Goal: Task Accomplishment & Management: Manage account settings

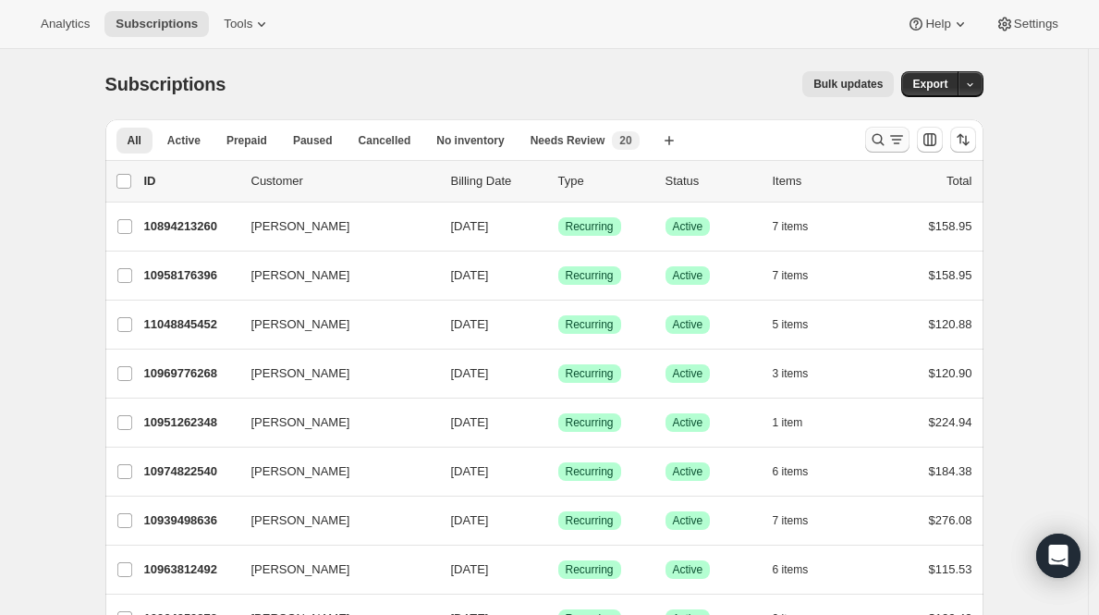
click at [890, 129] on button "Search and filter results" at bounding box center [887, 140] width 44 height 26
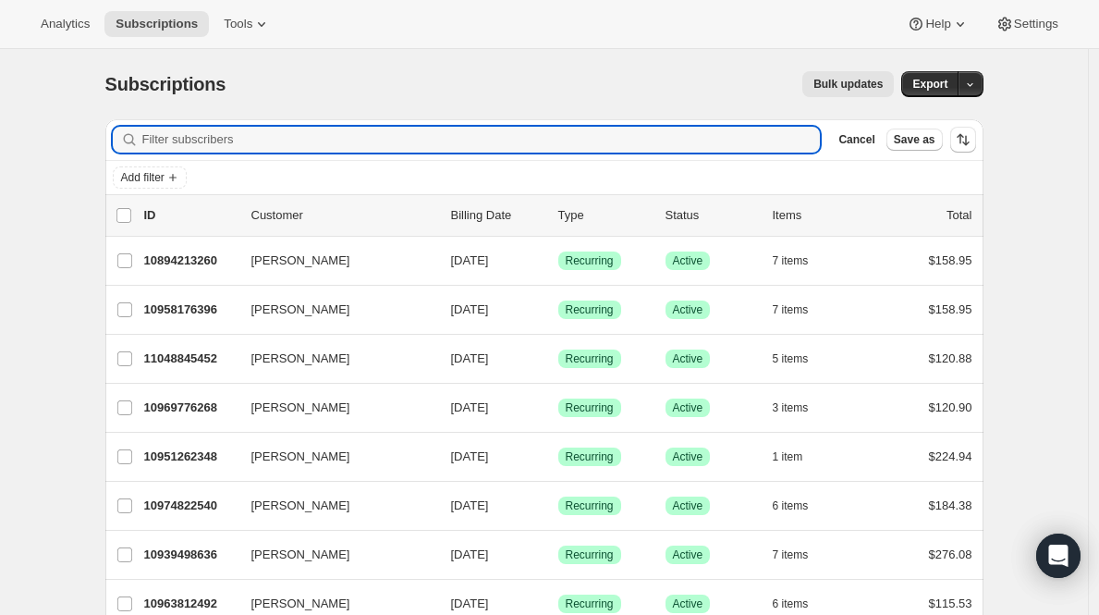
paste input "cxlara@gmail.com"
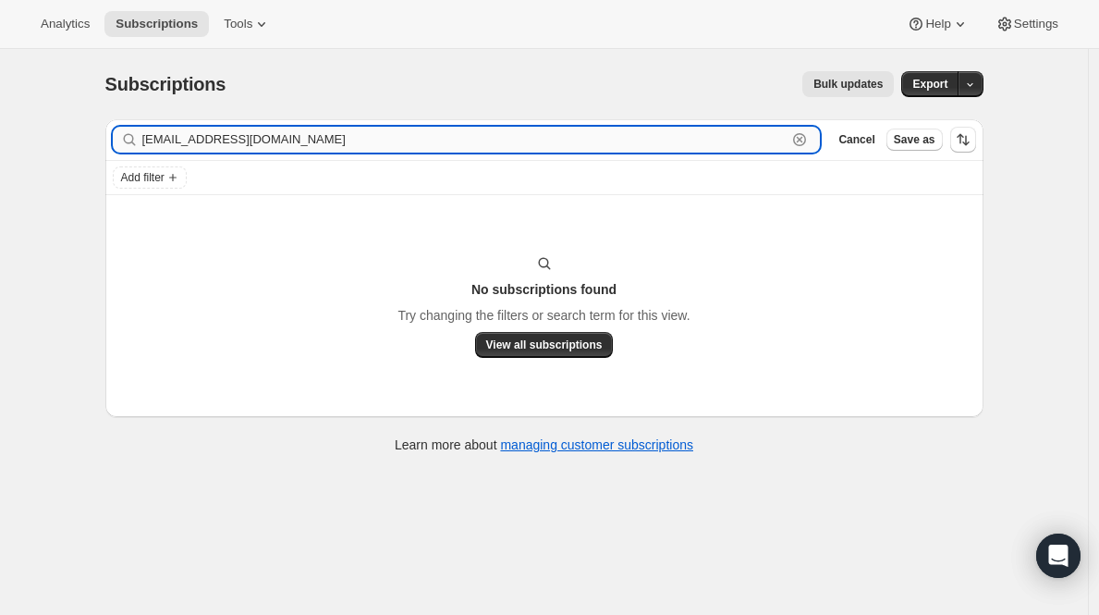
click at [230, 144] on input "cxlara@gmail.com" at bounding box center [464, 140] width 645 height 26
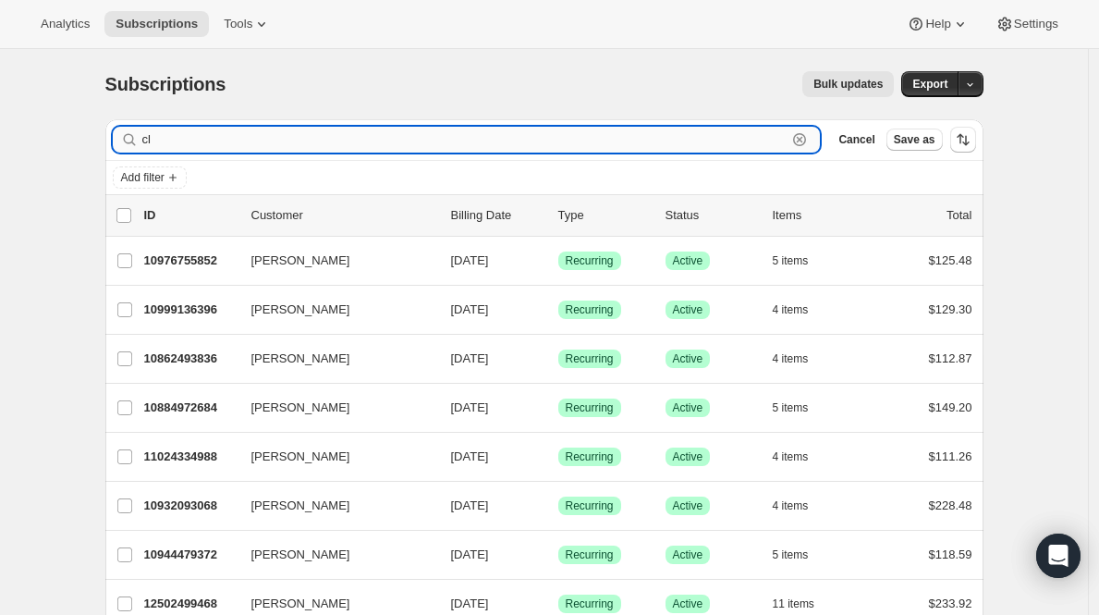
type input "c"
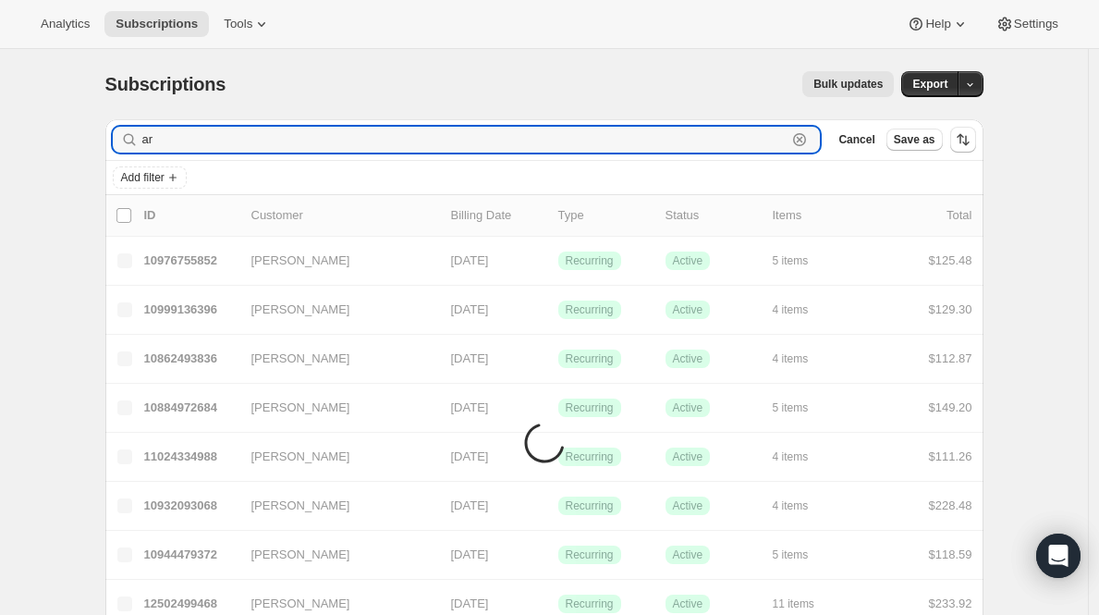
type input "a"
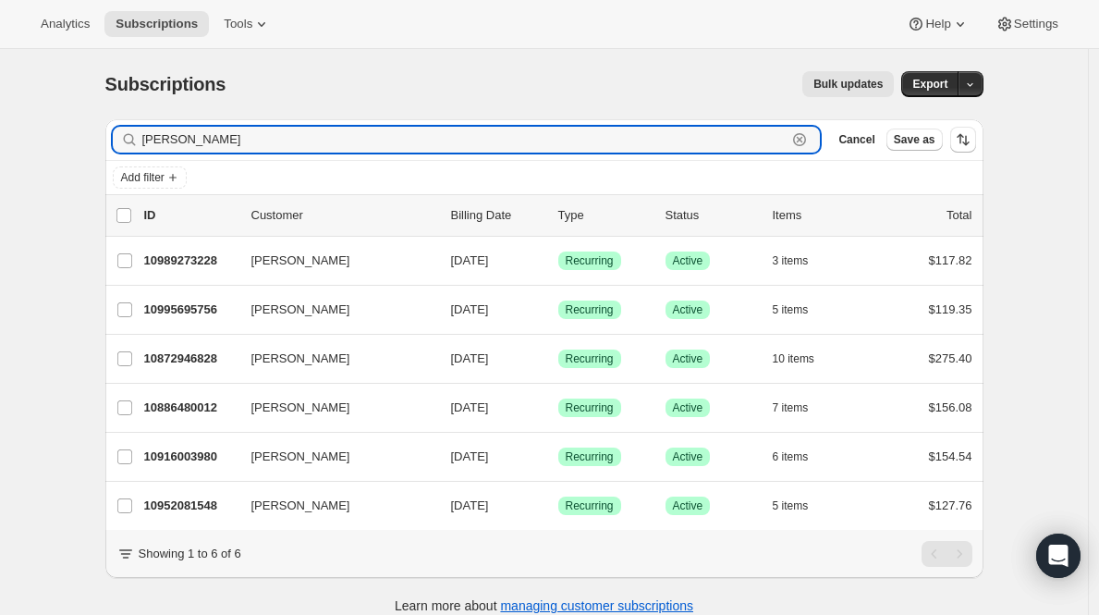
type input "[PERSON_NAME]"
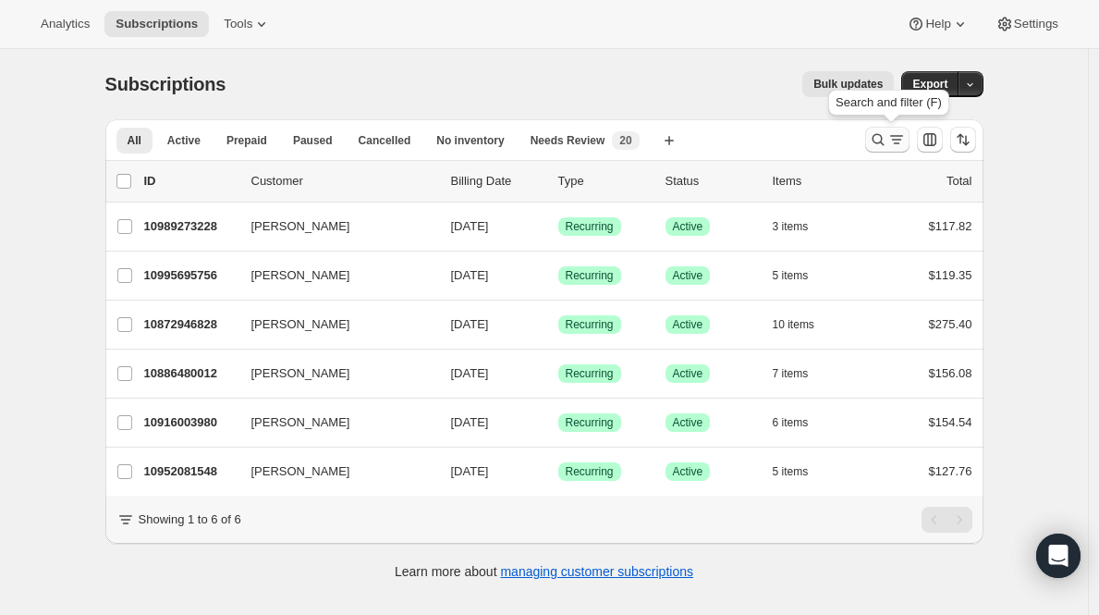
click at [884, 144] on icon "Search and filter results" at bounding box center [878, 139] width 18 height 18
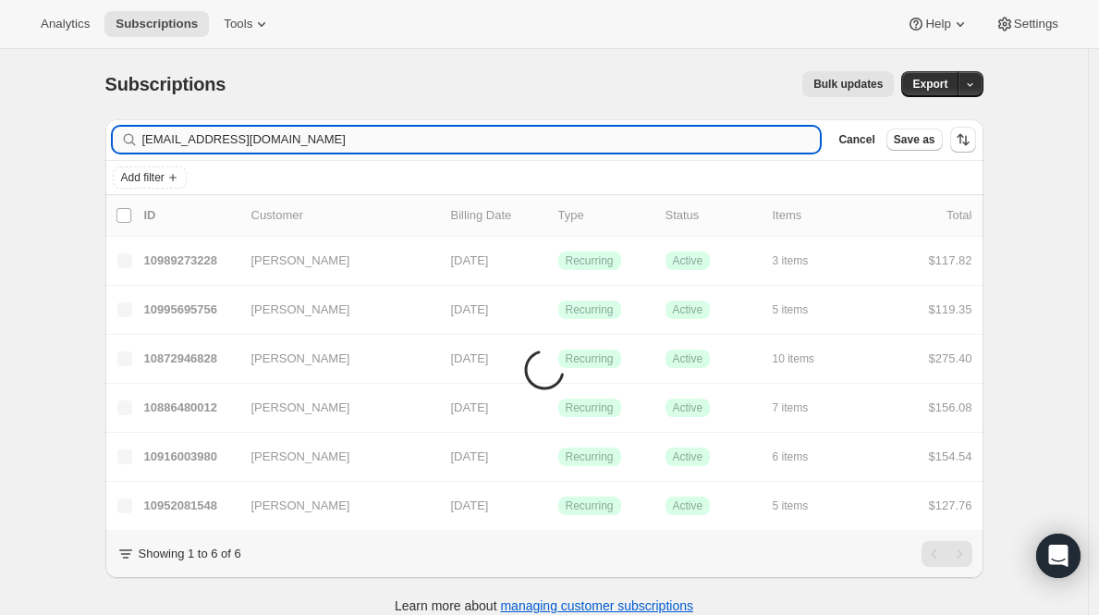
click at [581, 141] on input "[EMAIL_ADDRESS][DOMAIN_NAME]" at bounding box center [481, 140] width 679 height 26
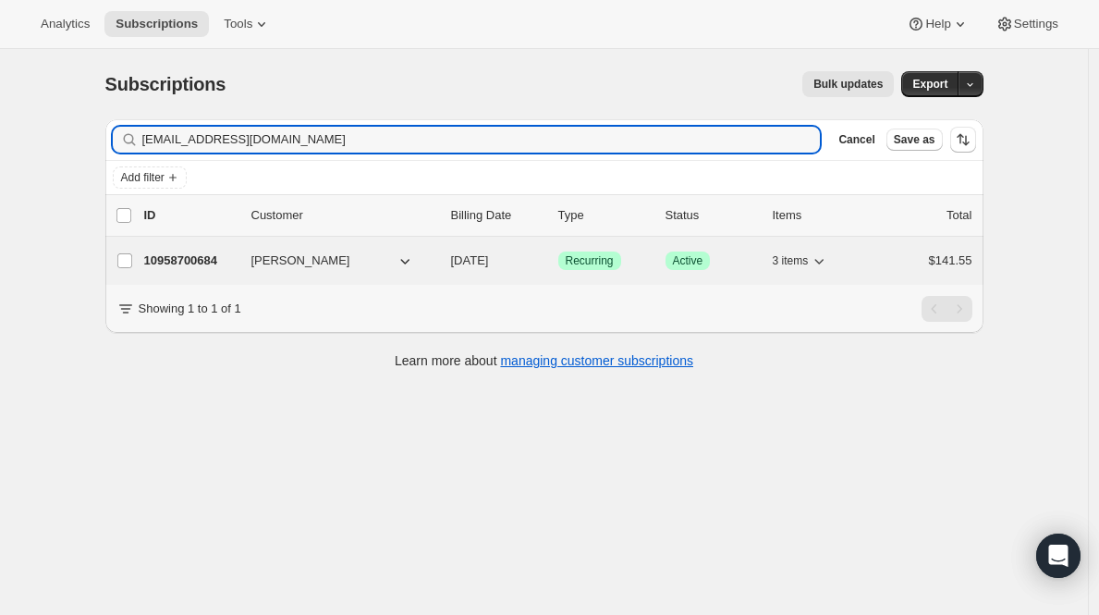
type input "[EMAIL_ADDRESS][DOMAIN_NAME]"
click at [192, 261] on p "10958700684" at bounding box center [190, 261] width 92 height 18
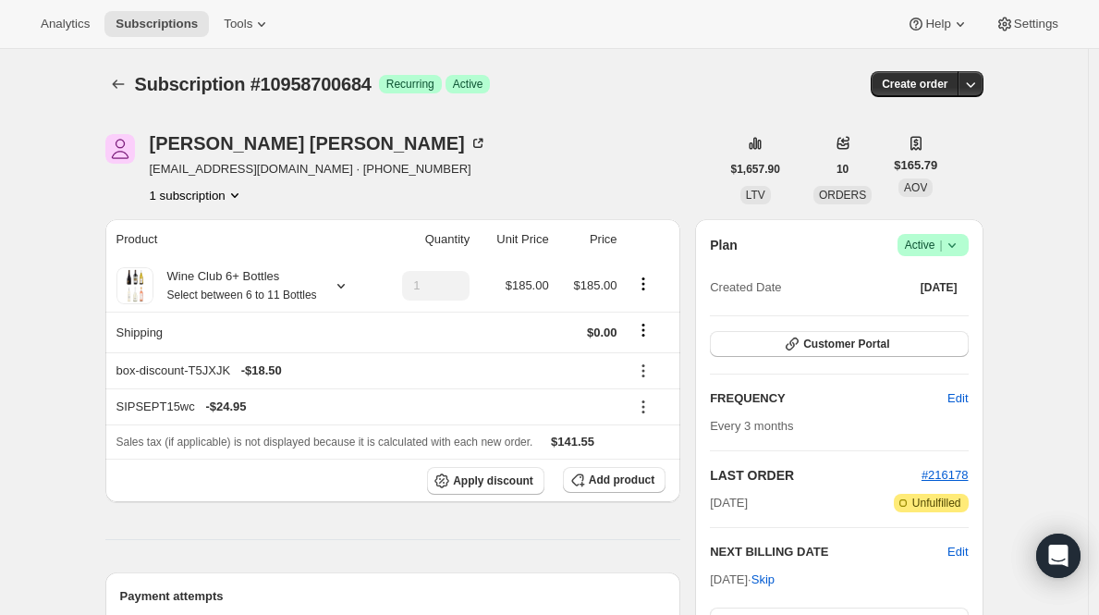
click at [928, 245] on span "Active |" at bounding box center [933, 245] width 56 height 18
click at [912, 304] on span "Cancel subscription" at bounding box center [932, 313] width 104 height 18
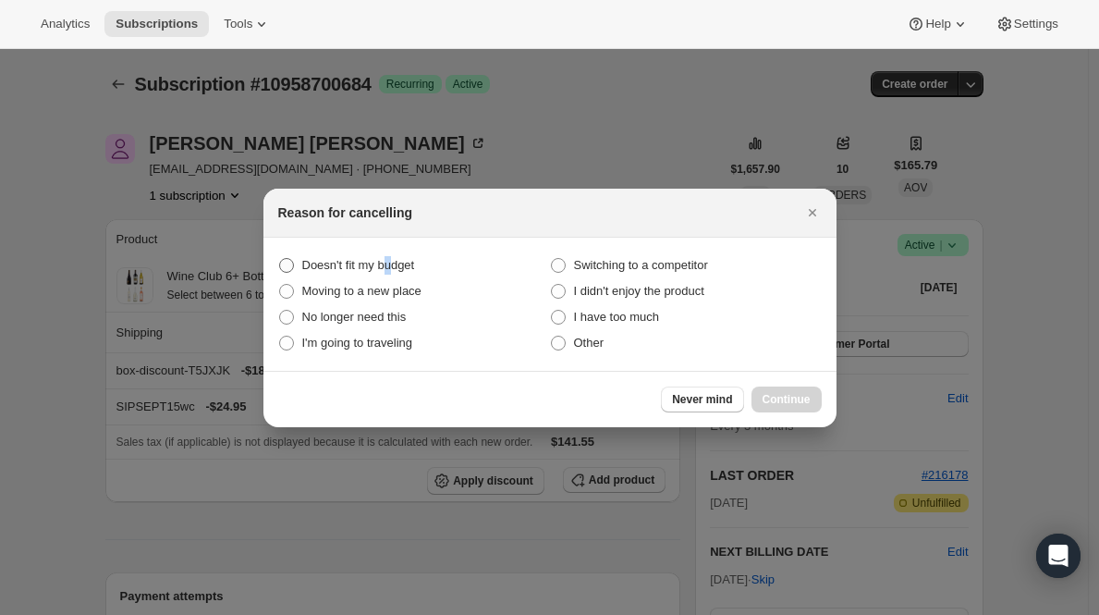
click at [395, 271] on span "Doesn't fit my budget" at bounding box center [358, 265] width 113 height 14
click at [589, 349] on span "Other" at bounding box center [589, 343] width 31 height 14
click at [552, 337] on input "Other" at bounding box center [551, 336] width 1 height 1
radio input "true"
click at [785, 390] on button "Continue" at bounding box center [787, 400] width 70 height 26
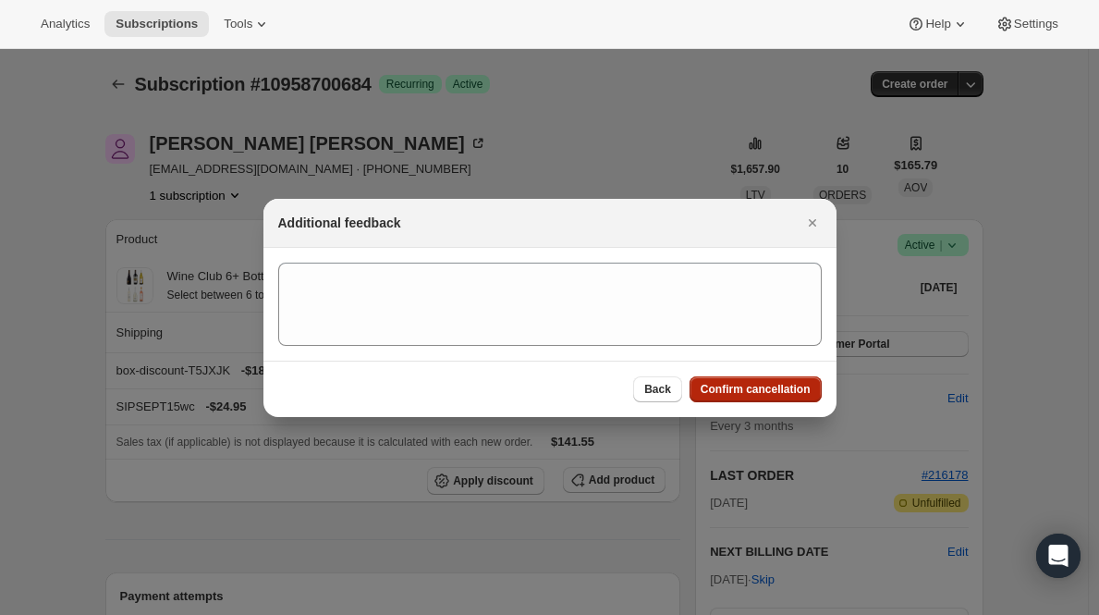
click at [785, 390] on span "Confirm cancellation" at bounding box center [756, 389] width 110 height 15
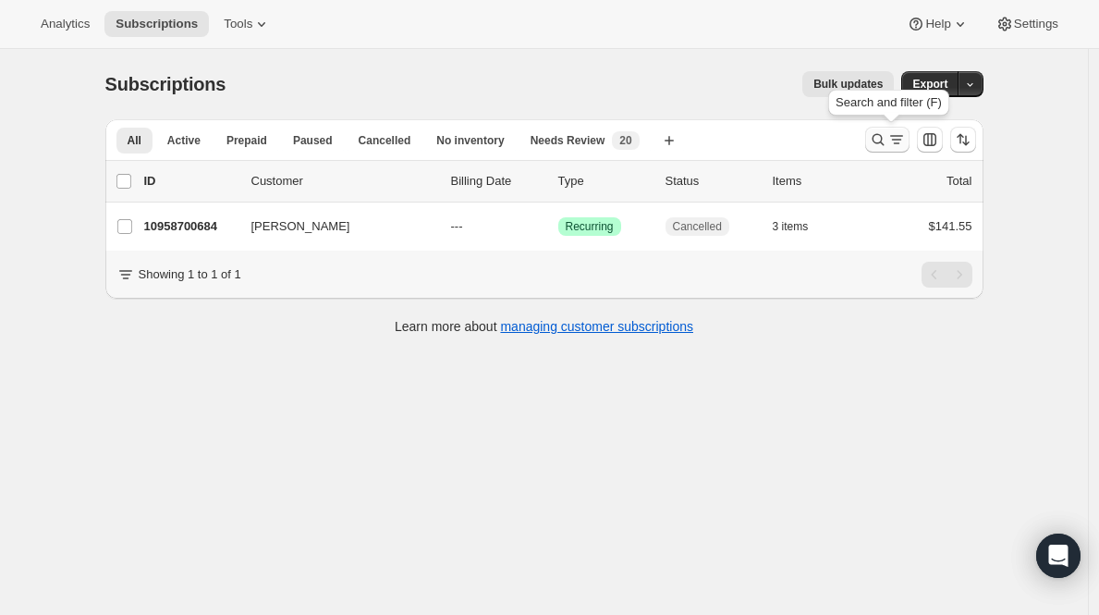
click at [902, 139] on icon "Search and filter results" at bounding box center [897, 139] width 18 height 18
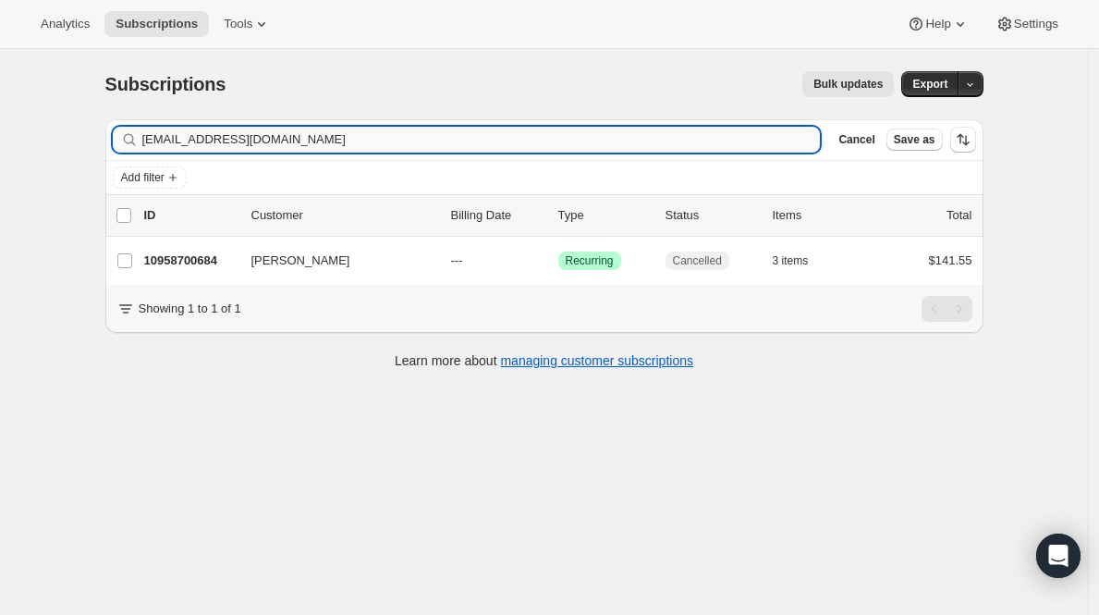
click at [532, 140] on input "[EMAIL_ADDRESS][DOMAIN_NAME]" at bounding box center [481, 140] width 679 height 26
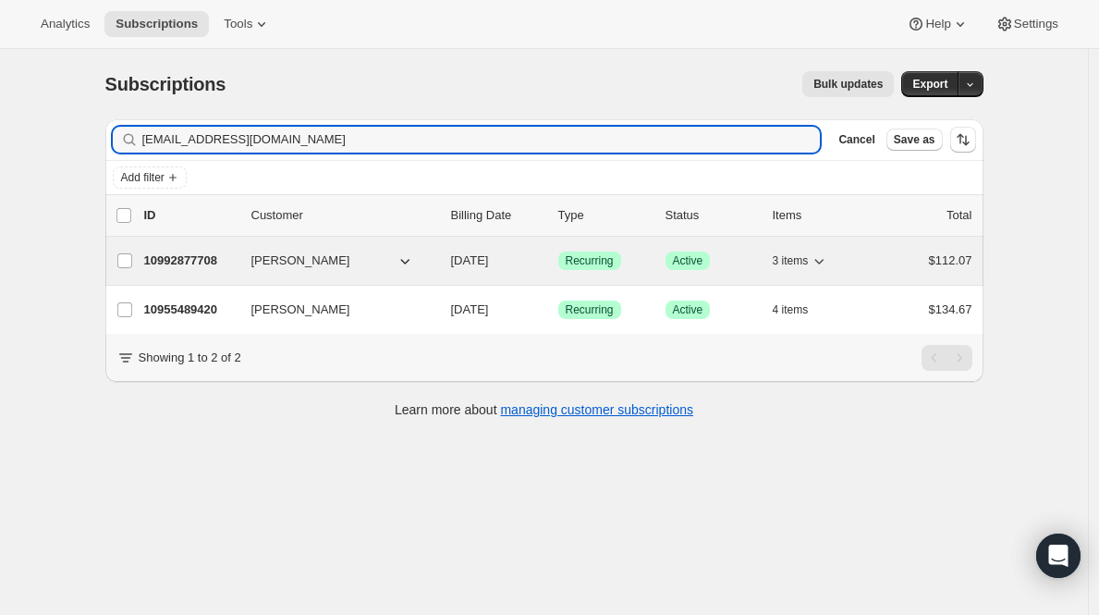
type input "Deanacmoore@gmail.com"
click at [190, 267] on p "10992877708" at bounding box center [190, 261] width 92 height 18
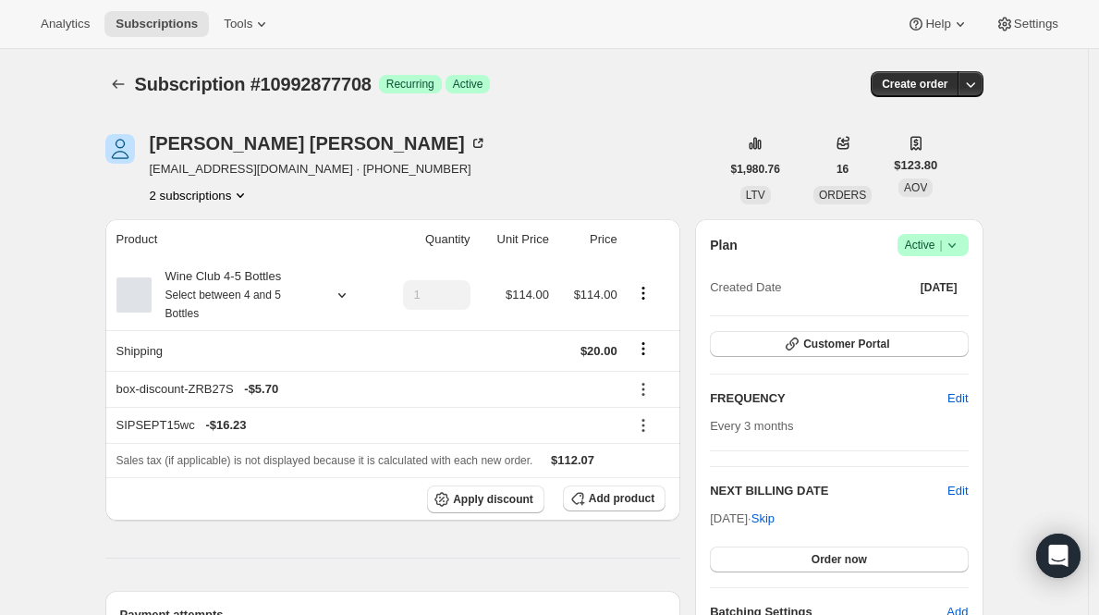
click at [927, 259] on div "Plan Success Active | Created Date Dec 12, 2021" at bounding box center [839, 267] width 258 height 67
click at [927, 251] on span "Active |" at bounding box center [933, 245] width 56 height 18
click at [924, 315] on span "Cancel subscription" at bounding box center [932, 313] width 104 height 14
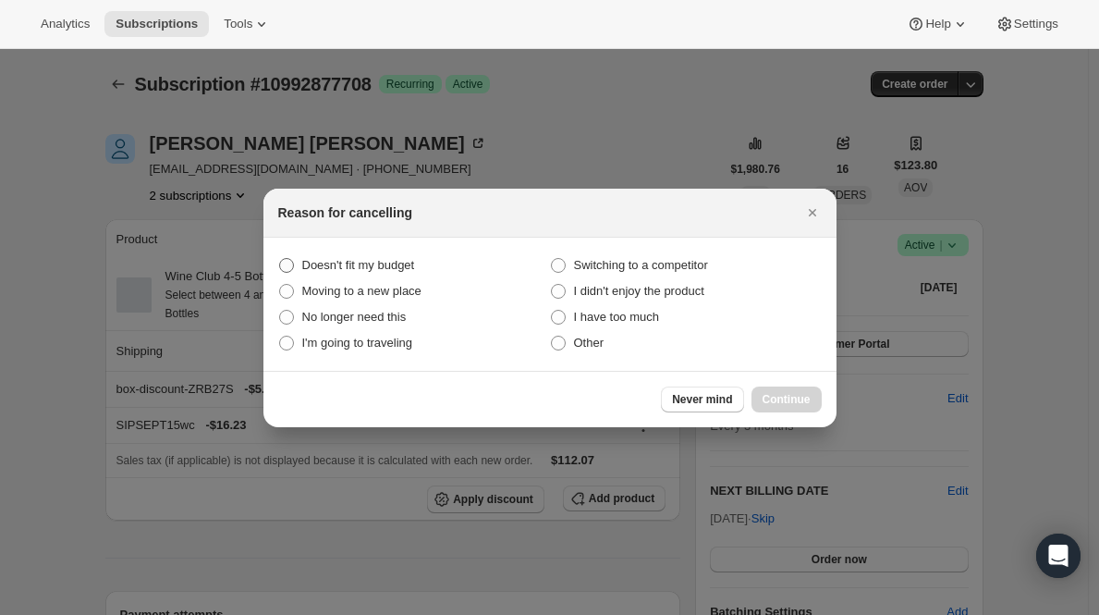
click at [390, 262] on span "Doesn't fit my budget" at bounding box center [358, 265] width 113 height 14
click at [280, 259] on budget "Doesn't fit my budget" at bounding box center [279, 258] width 1 height 1
radio budget "true"
click at [786, 392] on span "Continue" at bounding box center [787, 399] width 48 height 15
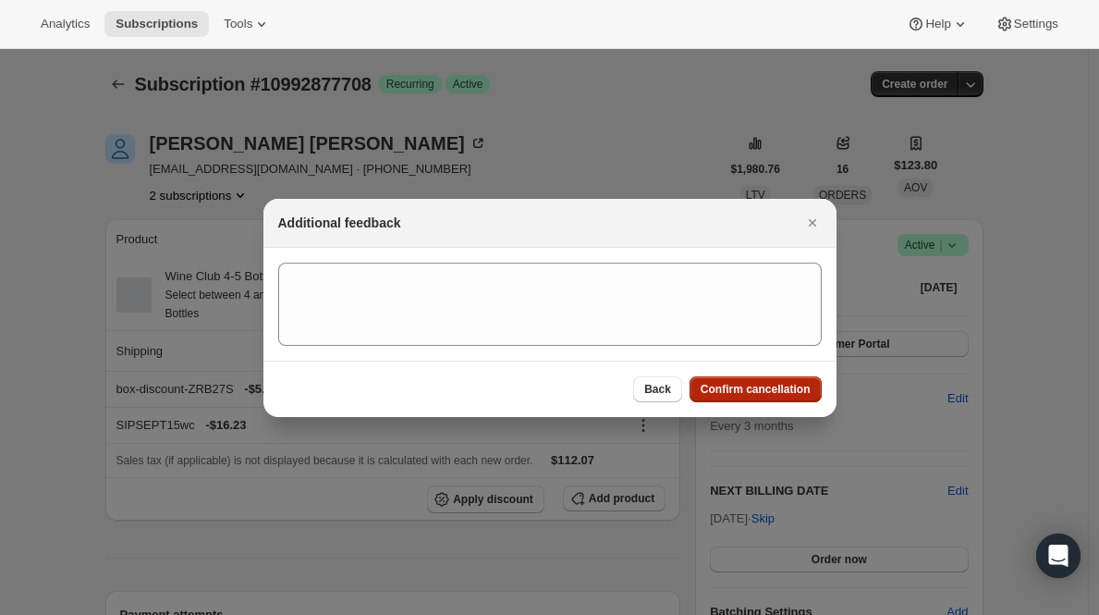
click at [786, 392] on span "Confirm cancellation" at bounding box center [756, 389] width 110 height 15
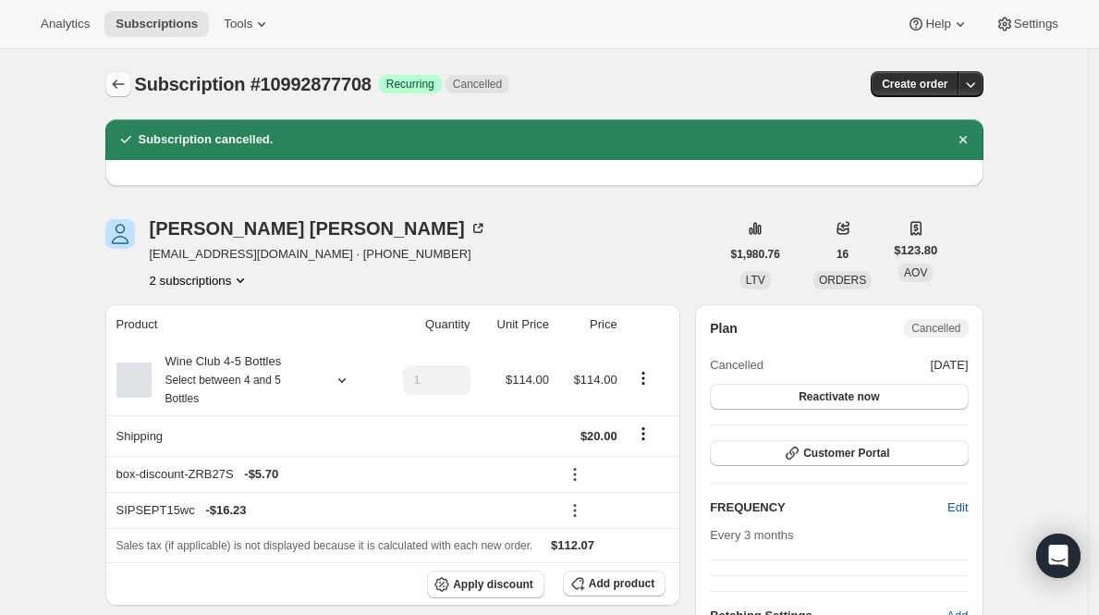
click at [122, 78] on icon "Subscriptions" at bounding box center [118, 84] width 18 height 18
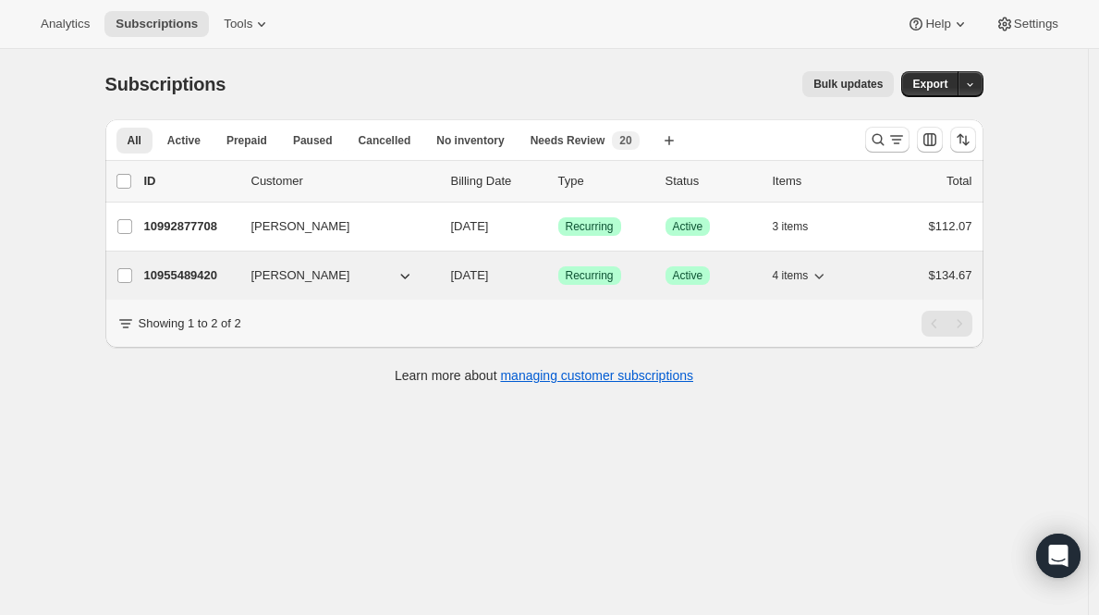
click at [205, 277] on p "10955489420" at bounding box center [190, 275] width 92 height 18
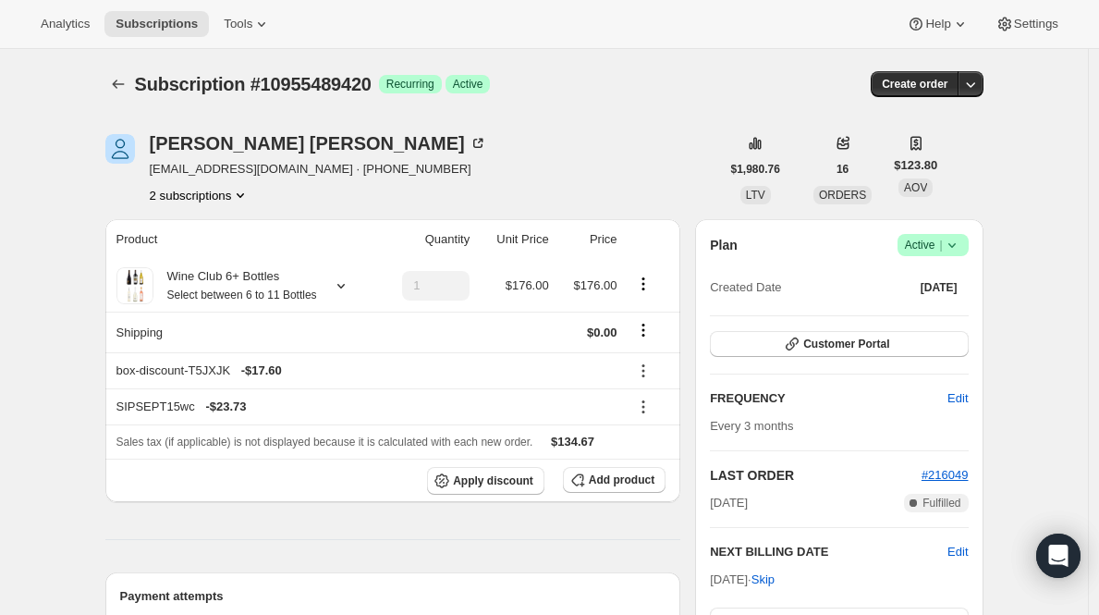
click at [943, 251] on span "Active |" at bounding box center [933, 245] width 56 height 18
click at [896, 328] on div "Pause subscription Cancel subscription" at bounding box center [932, 297] width 127 height 72
click at [900, 325] on button "Cancel subscription" at bounding box center [933, 313] width 116 height 30
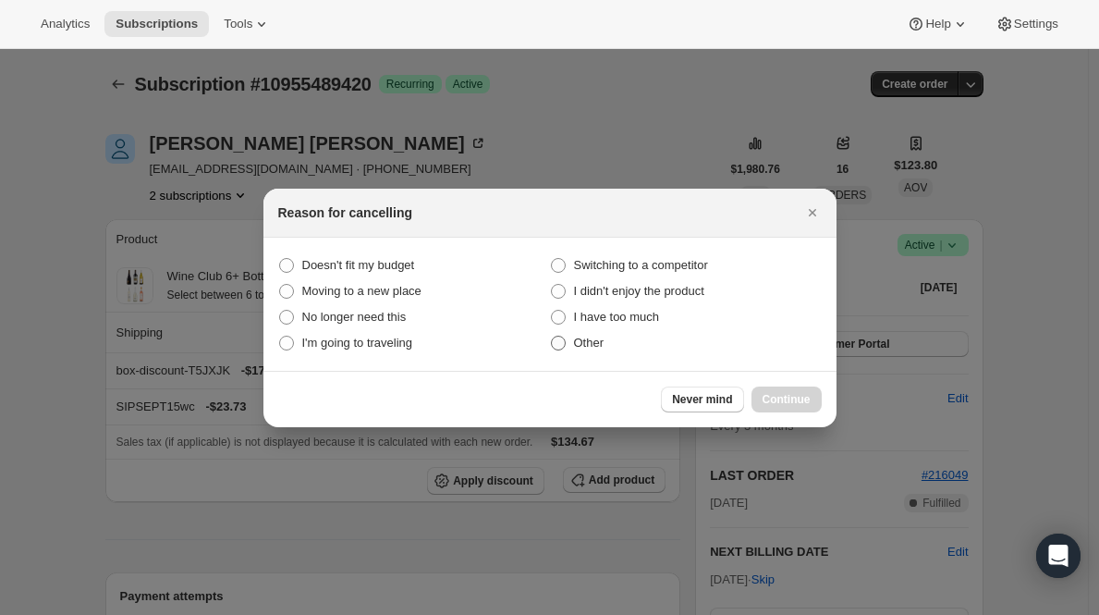
click at [588, 343] on span "Other" at bounding box center [589, 343] width 31 height 14
click at [552, 337] on input "Other" at bounding box center [551, 336] width 1 height 1
radio input "true"
click at [778, 402] on span "Continue" at bounding box center [787, 399] width 48 height 15
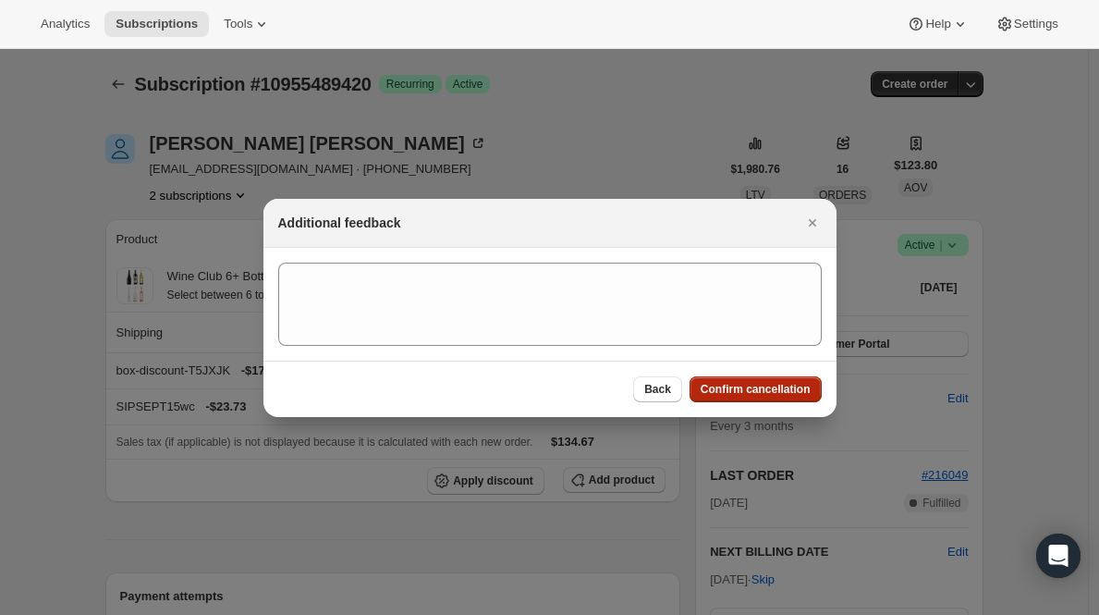
click at [778, 402] on div "Back Confirm cancellation" at bounding box center [550, 389] width 573 height 56
click at [779, 383] on span "Confirm cancellation" at bounding box center [756, 389] width 110 height 15
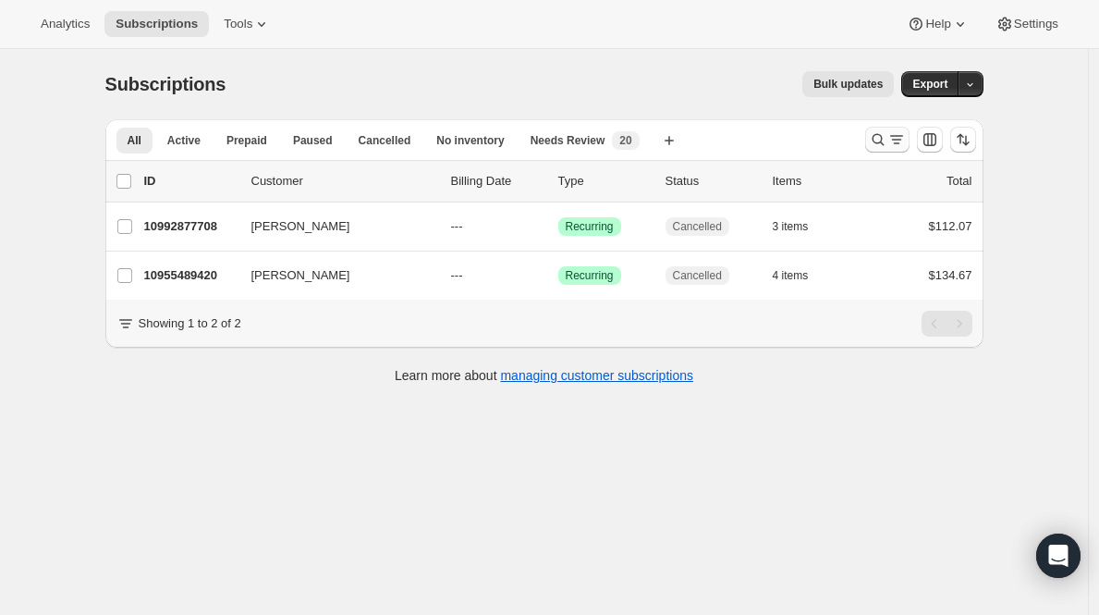
click at [880, 141] on icon "Search and filter results" at bounding box center [878, 139] width 18 height 18
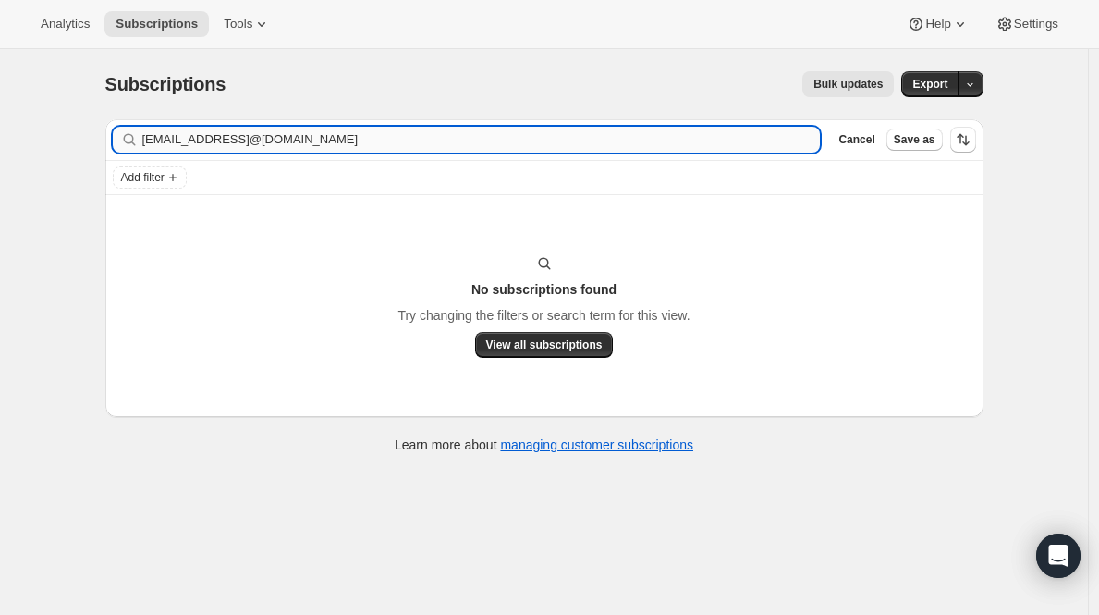
drag, startPoint x: 448, startPoint y: 141, endPoint x: 293, endPoint y: 141, distance: 155.3
click at [293, 141] on input "Deanacmoore@gmail.comDeanacmoore@gmail.com" at bounding box center [481, 140] width 679 height 26
type input "Deanacmoore@gmail.com"
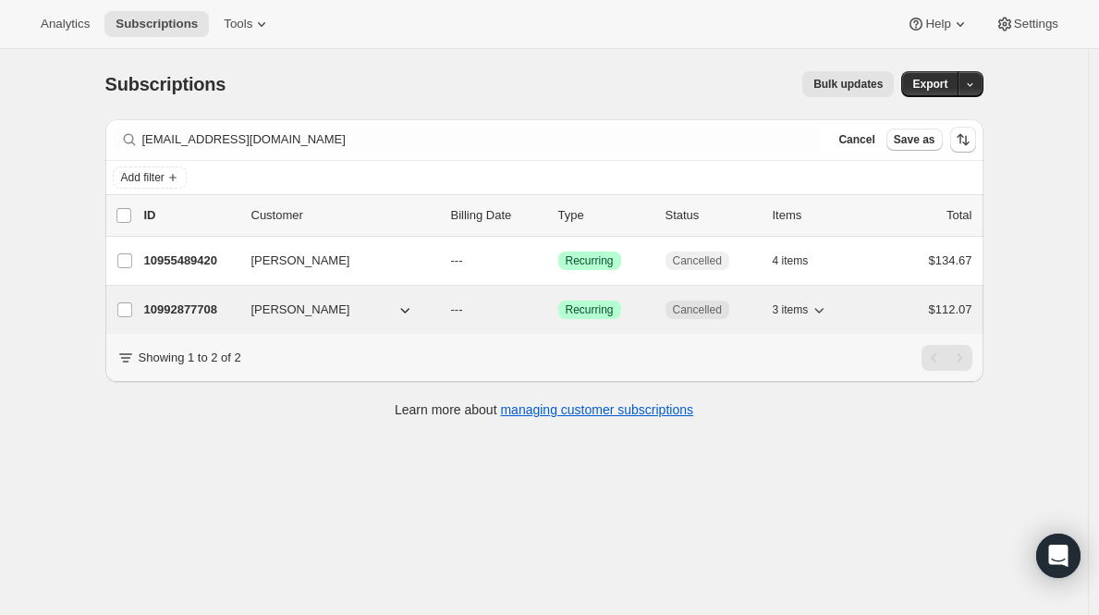
click at [196, 318] on p "10992877708" at bounding box center [190, 310] width 92 height 18
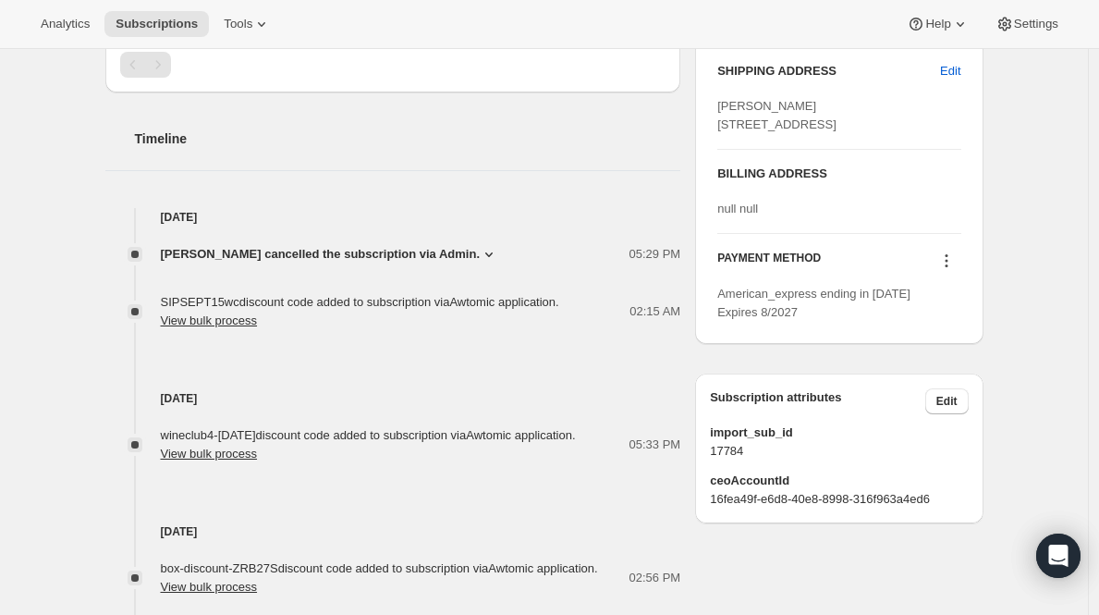
scroll to position [779, 0]
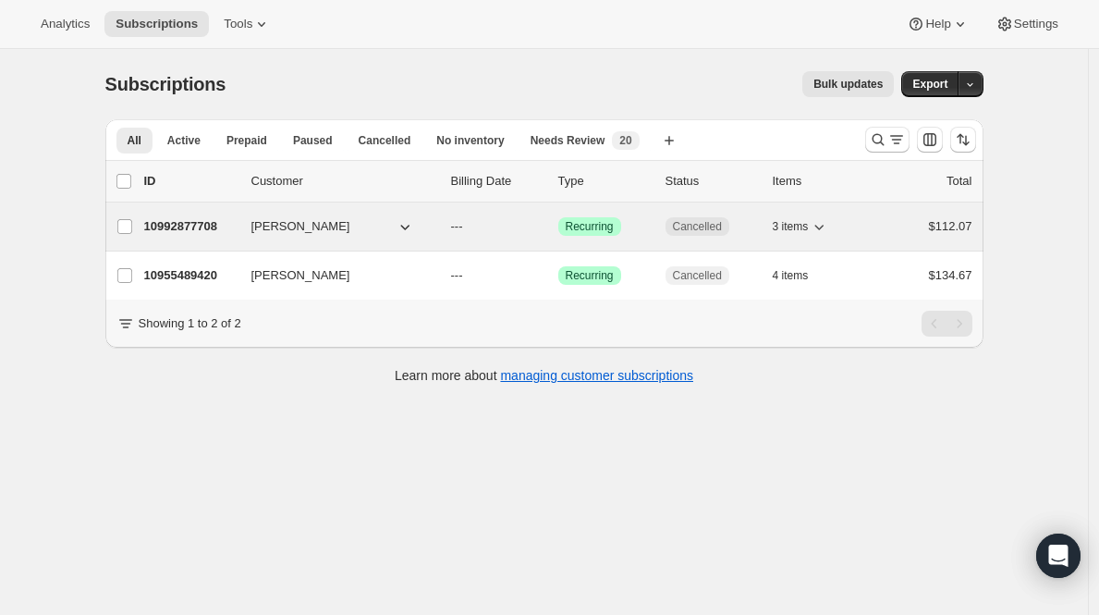
click at [200, 225] on p "10992877708" at bounding box center [190, 226] width 92 height 18
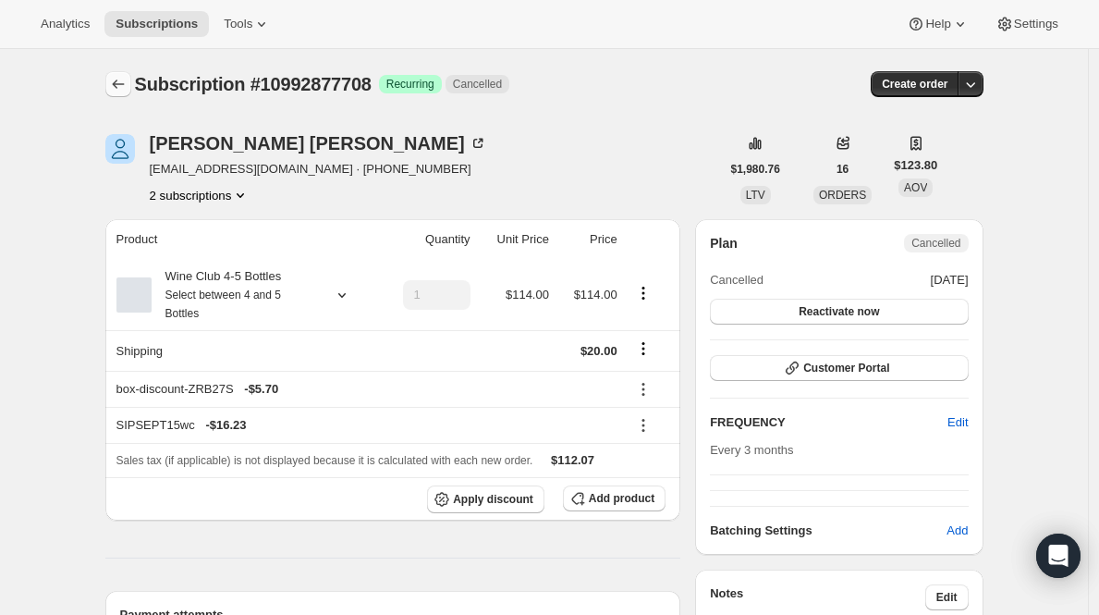
click at [123, 87] on icon "Subscriptions" at bounding box center [118, 84] width 18 height 18
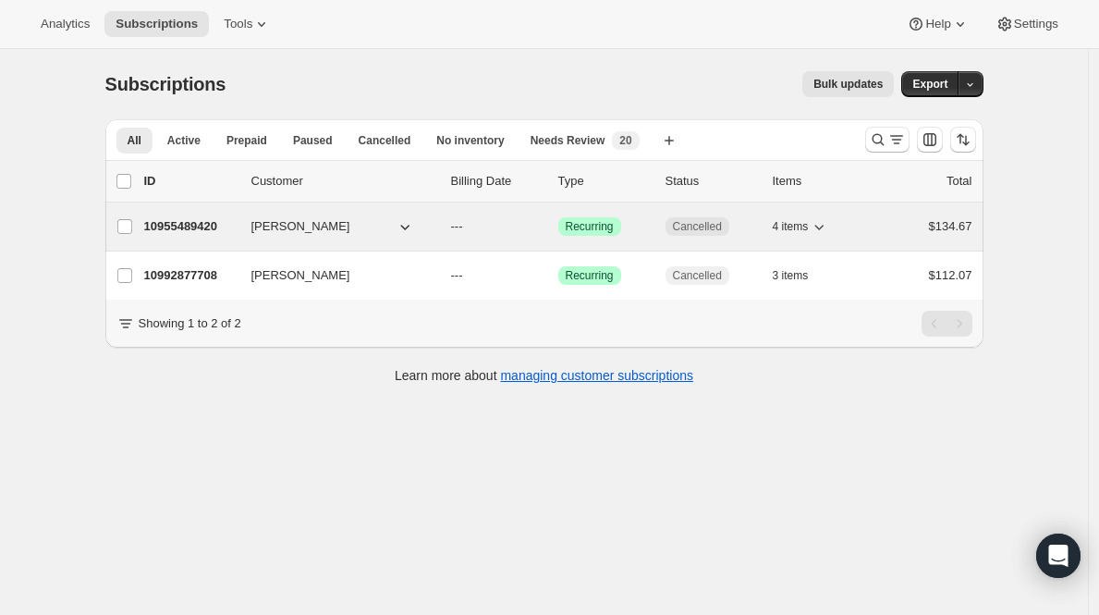
click at [202, 227] on p "10955489420" at bounding box center [190, 226] width 92 height 18
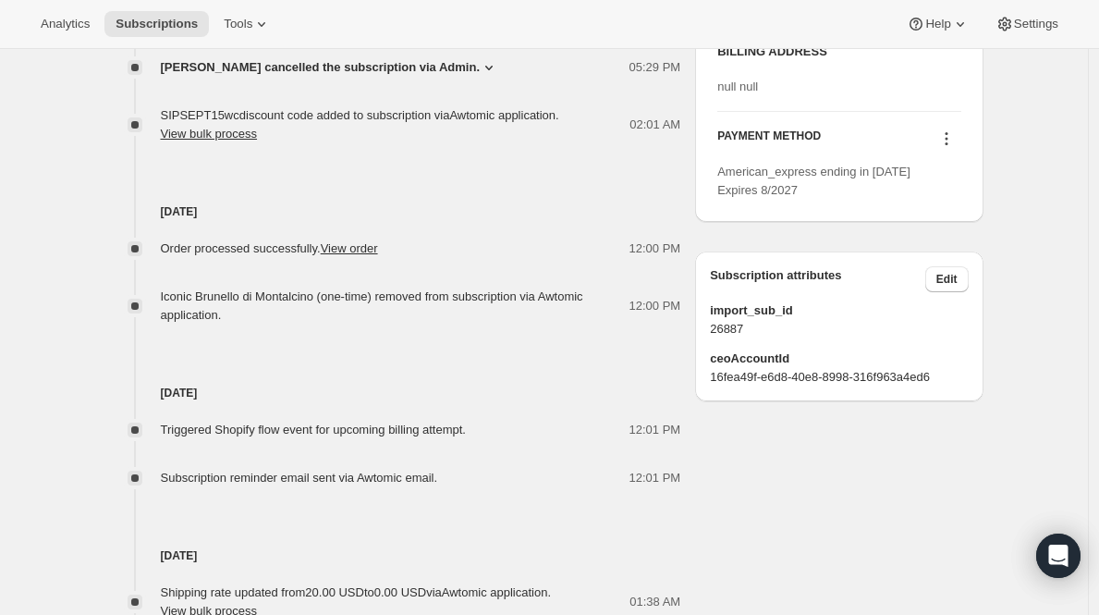
scroll to position [827, 0]
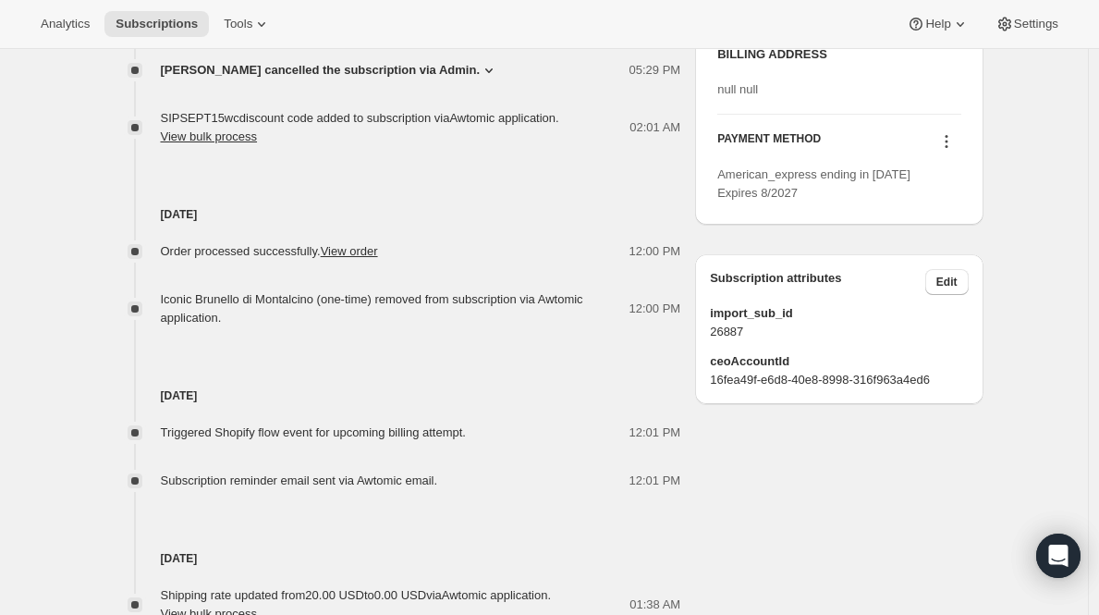
click at [464, 75] on div "Britt Mines cancelled the subscription via Admin. 05:29 PM Other No details pro…" at bounding box center [393, 95] width 576 height 104
click at [480, 80] on icon at bounding box center [489, 70] width 18 height 18
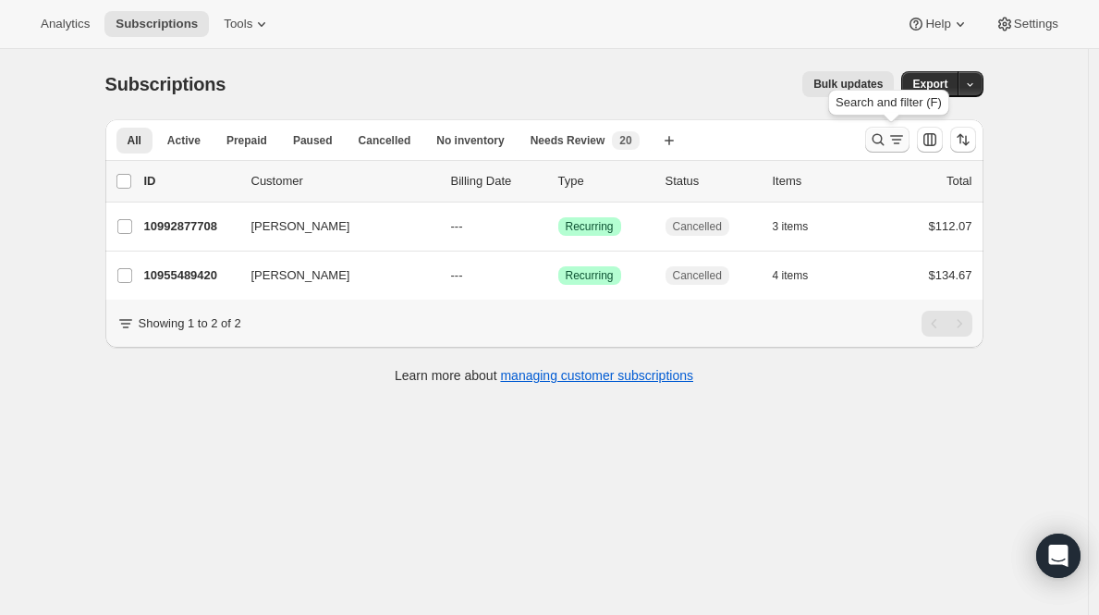
click at [895, 142] on icon "Search and filter results" at bounding box center [897, 139] width 18 height 18
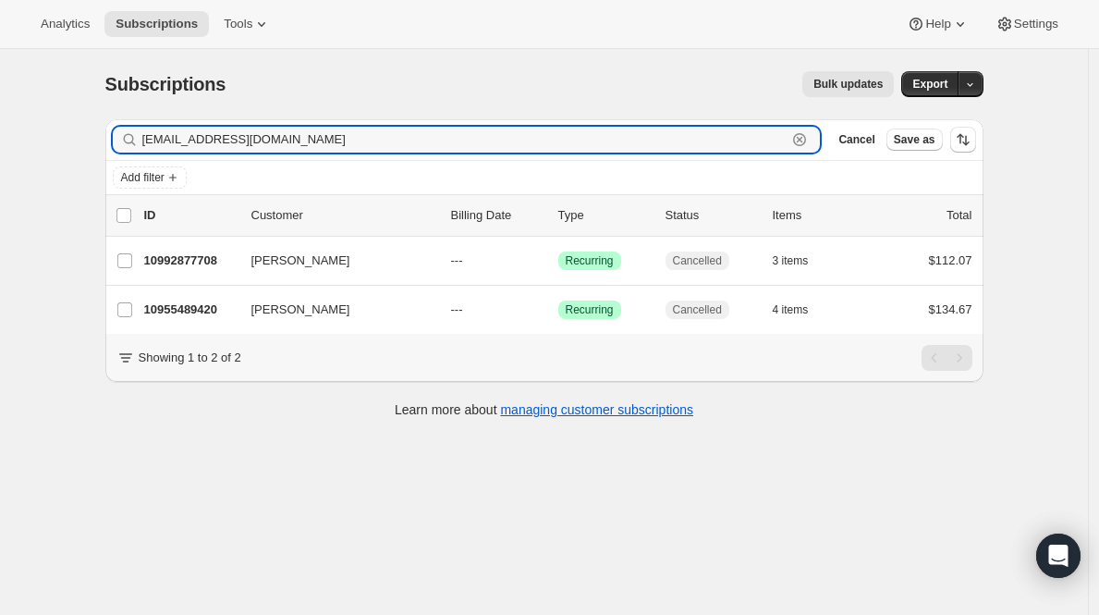
click at [799, 137] on icon "button" at bounding box center [799, 139] width 13 height 13
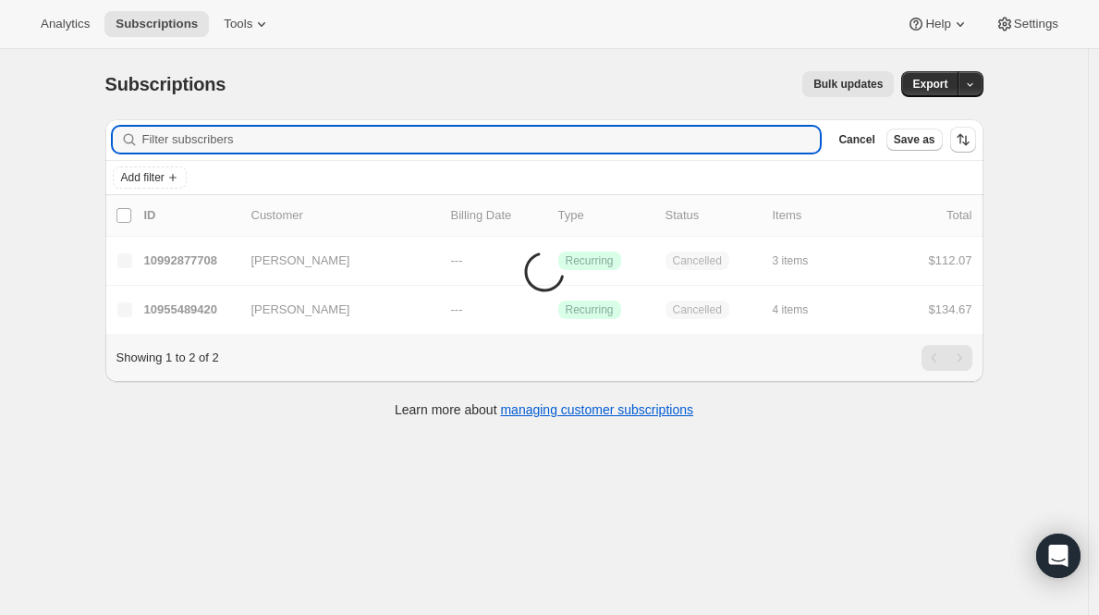
paste input "[EMAIL_ADDRESS][DOMAIN_NAME]"
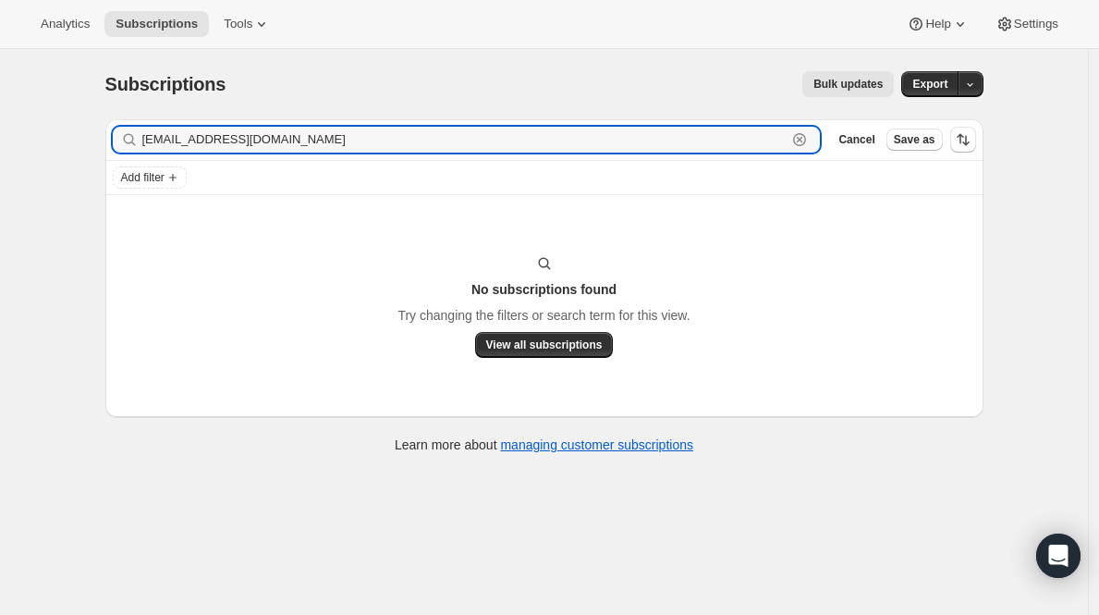
type input "[EMAIL_ADDRESS][DOMAIN_NAME]"
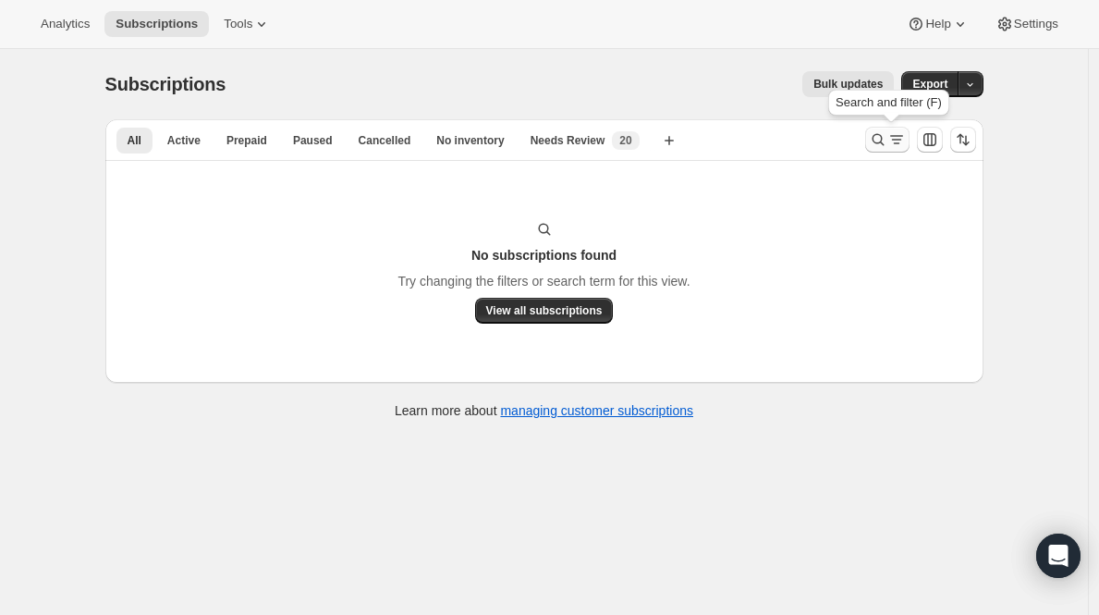
click at [906, 135] on icon "Search and filter results" at bounding box center [897, 139] width 18 height 18
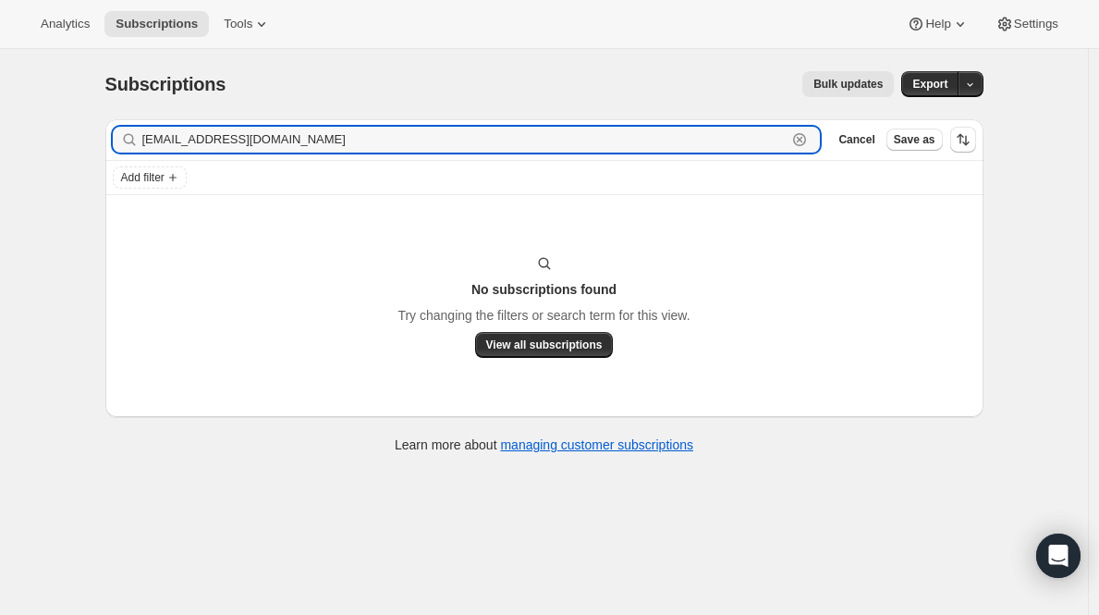
click at [804, 139] on icon "button" at bounding box center [800, 140] width 6 height 6
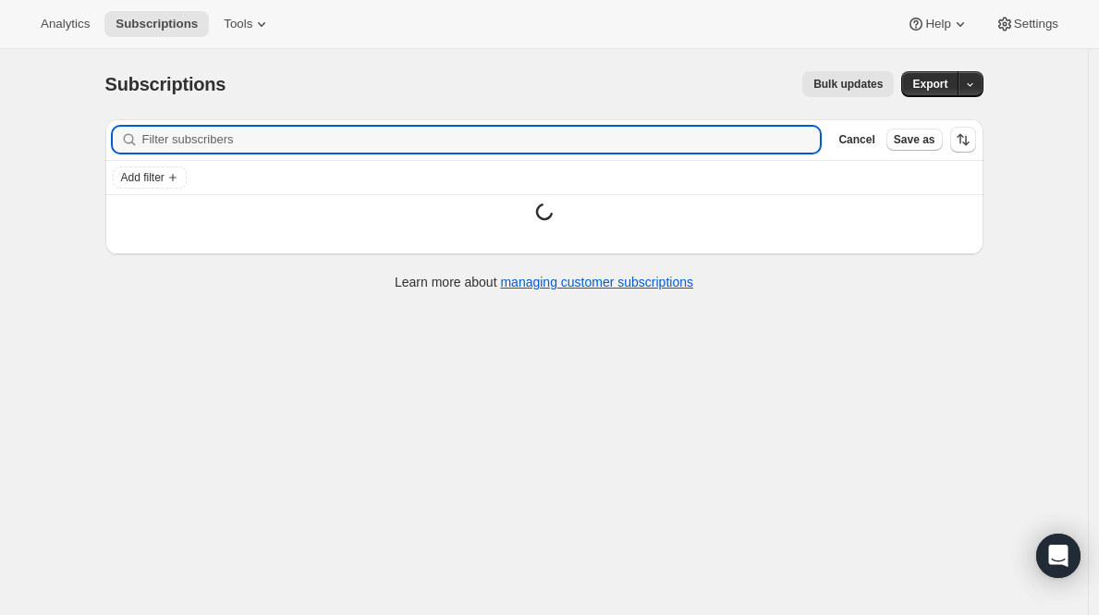
paste input "[EMAIL_ADDRESS][DOMAIN_NAME]"
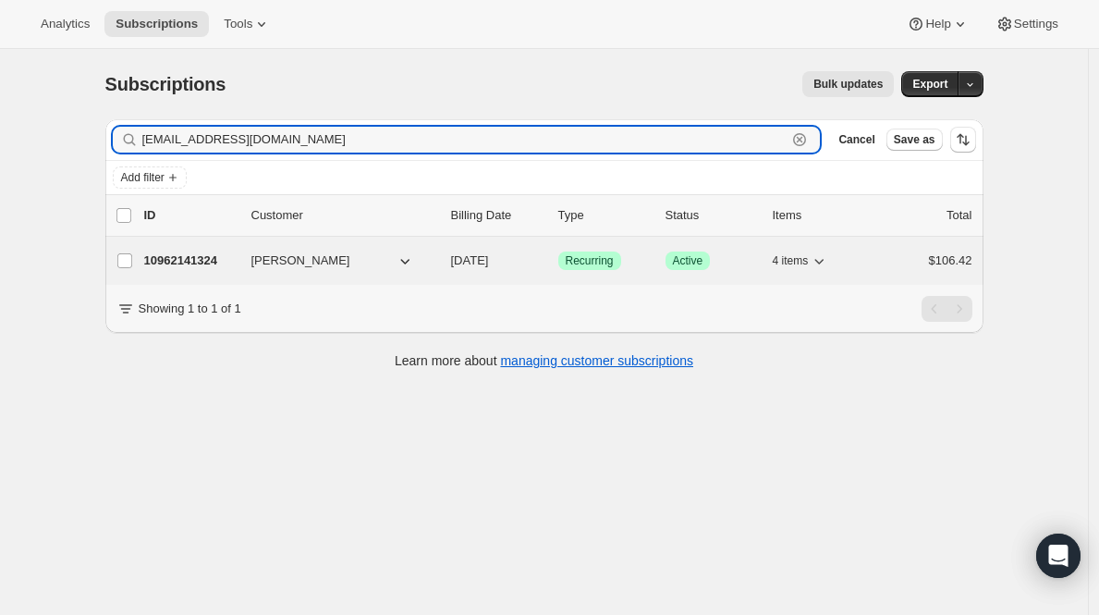
type input "[EMAIL_ADDRESS][DOMAIN_NAME]"
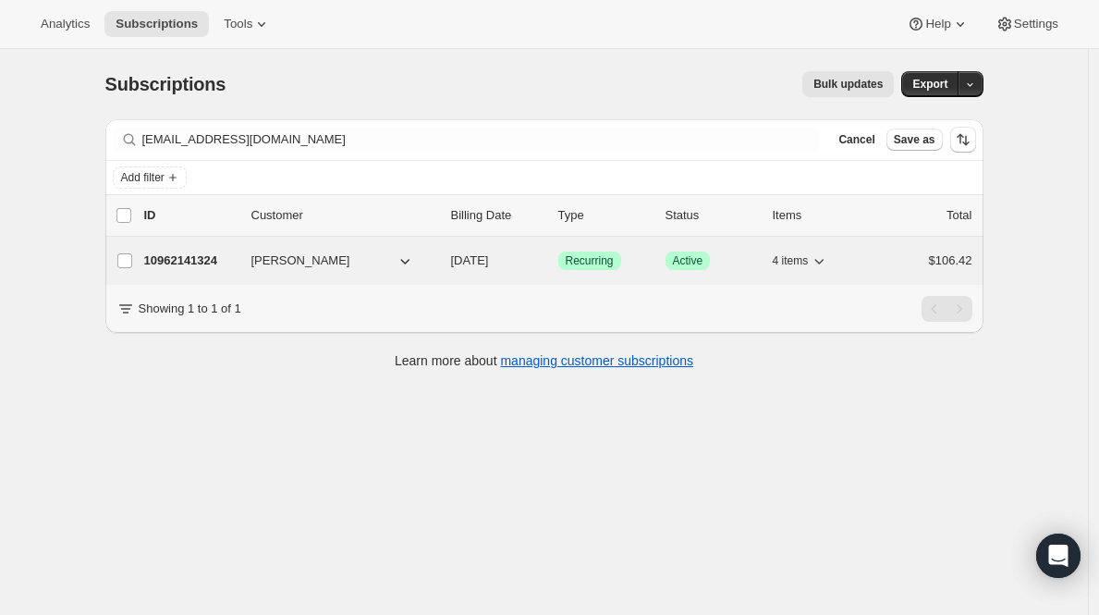
click at [178, 257] on p "10962141324" at bounding box center [190, 261] width 92 height 18
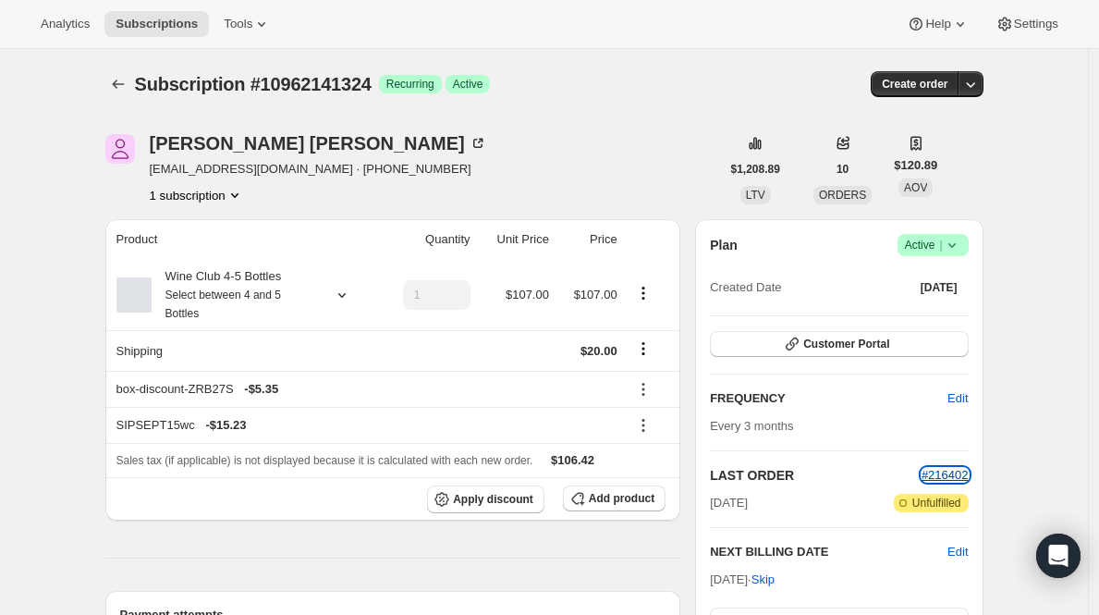
click at [951, 476] on span "#216402" at bounding box center [945, 475] width 47 height 14
click at [234, 171] on span "lombardi41@comcast.net · +15109214648" at bounding box center [319, 169] width 338 height 18
drag, startPoint x: 153, startPoint y: 170, endPoint x: 298, endPoint y: 172, distance: 145.2
click at [298, 172] on div "Kathleen Lombardi lombardi41@comcast.net · +15109214648 1 subscription" at bounding box center [412, 169] width 615 height 70
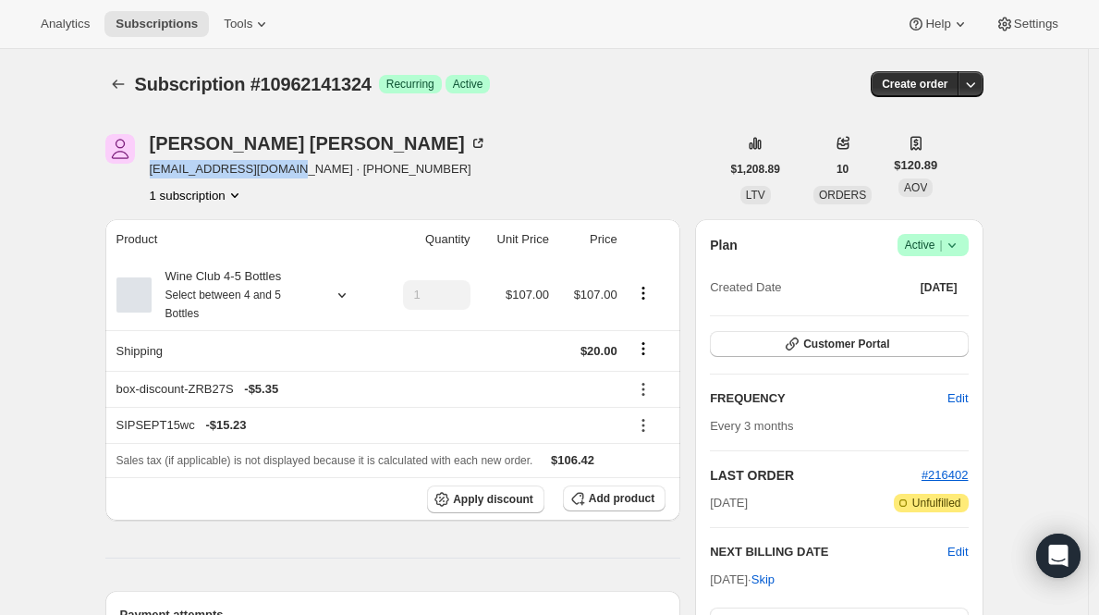
copy span "[EMAIL_ADDRESS][DOMAIN_NAME]"
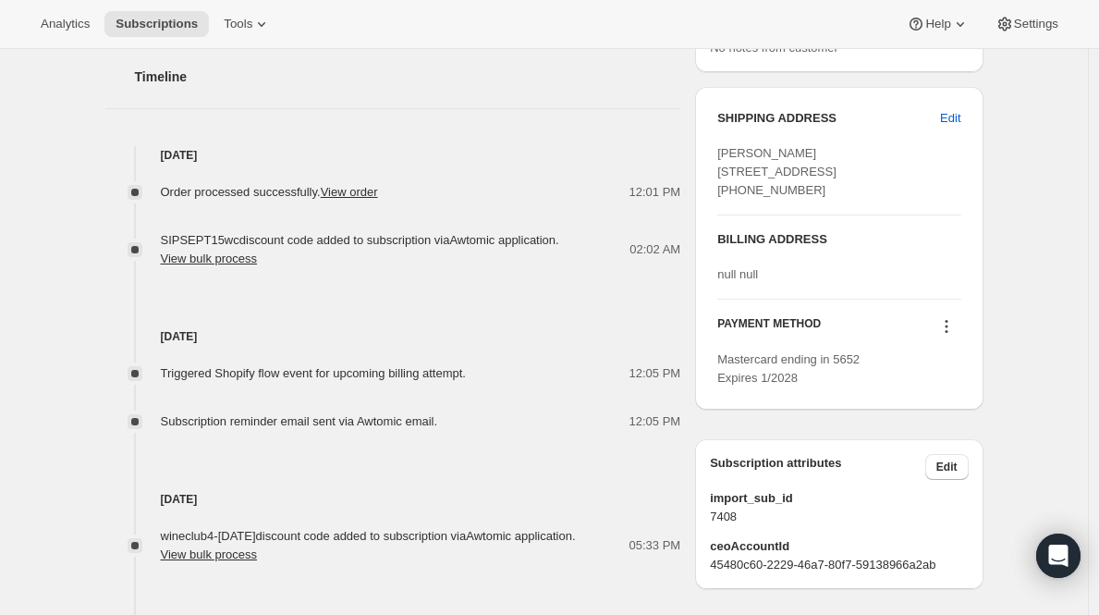
scroll to position [720, 0]
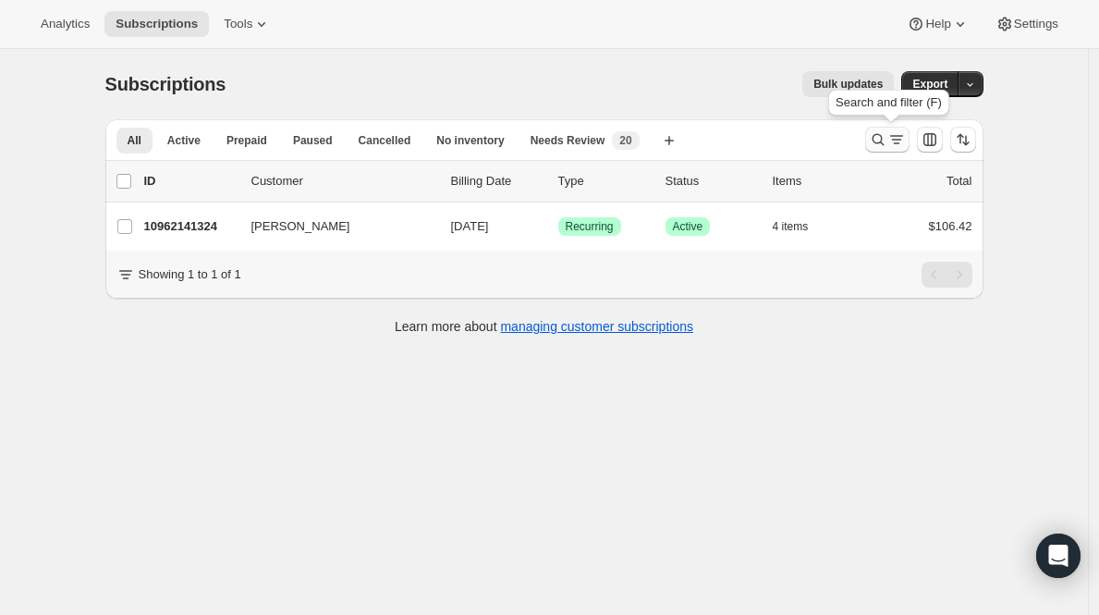
click at [880, 138] on icon "Search and filter results" at bounding box center [878, 139] width 18 height 18
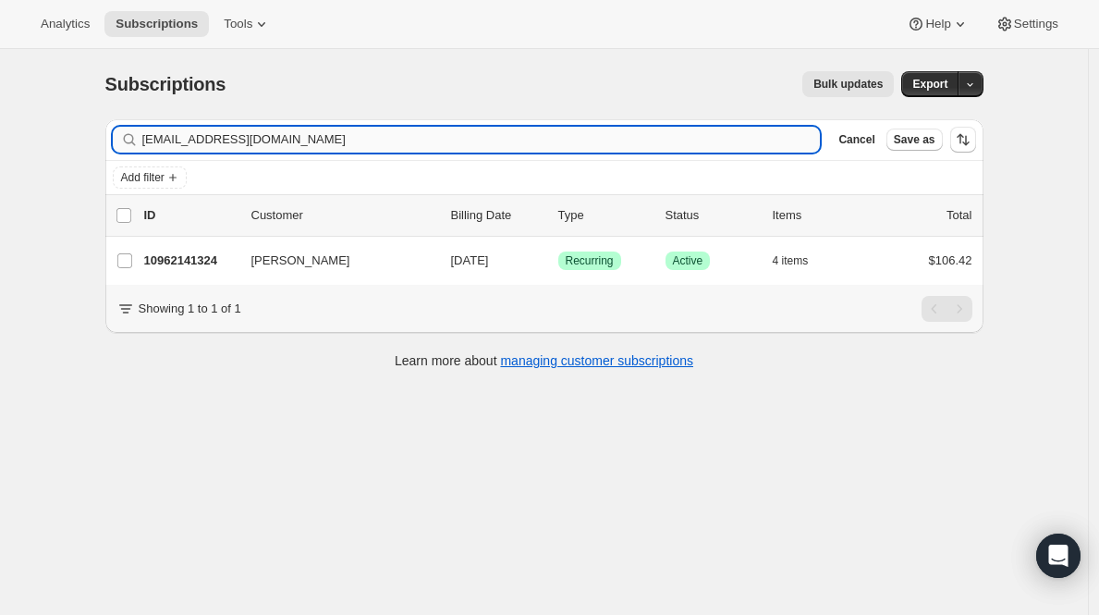
click at [577, 147] on input "[EMAIL_ADDRESS][DOMAIN_NAME]" at bounding box center [481, 140] width 679 height 26
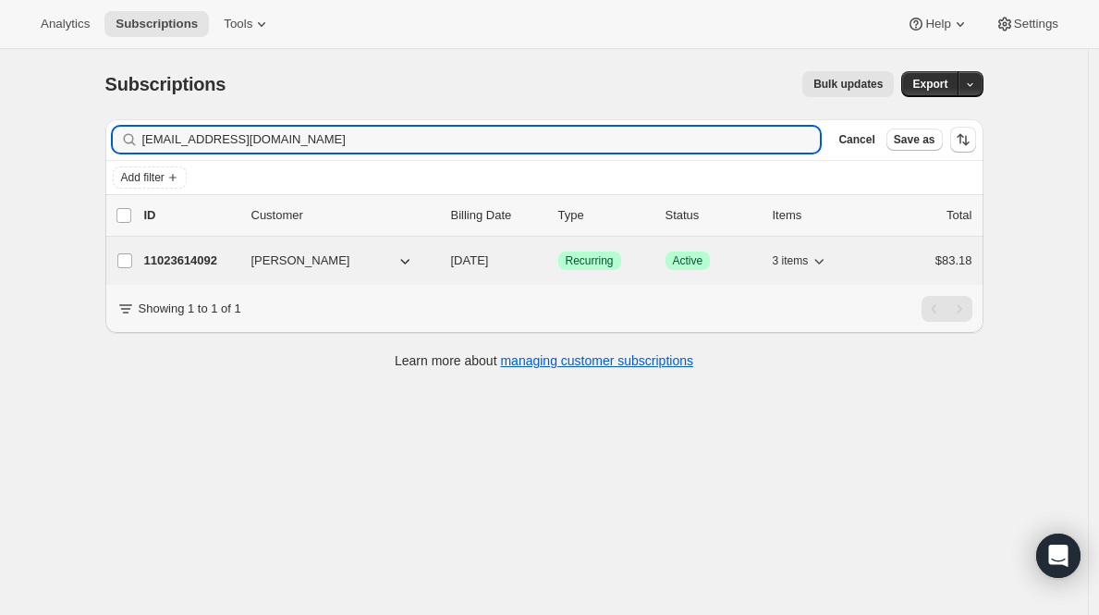
type input "[EMAIL_ADDRESS][DOMAIN_NAME]"
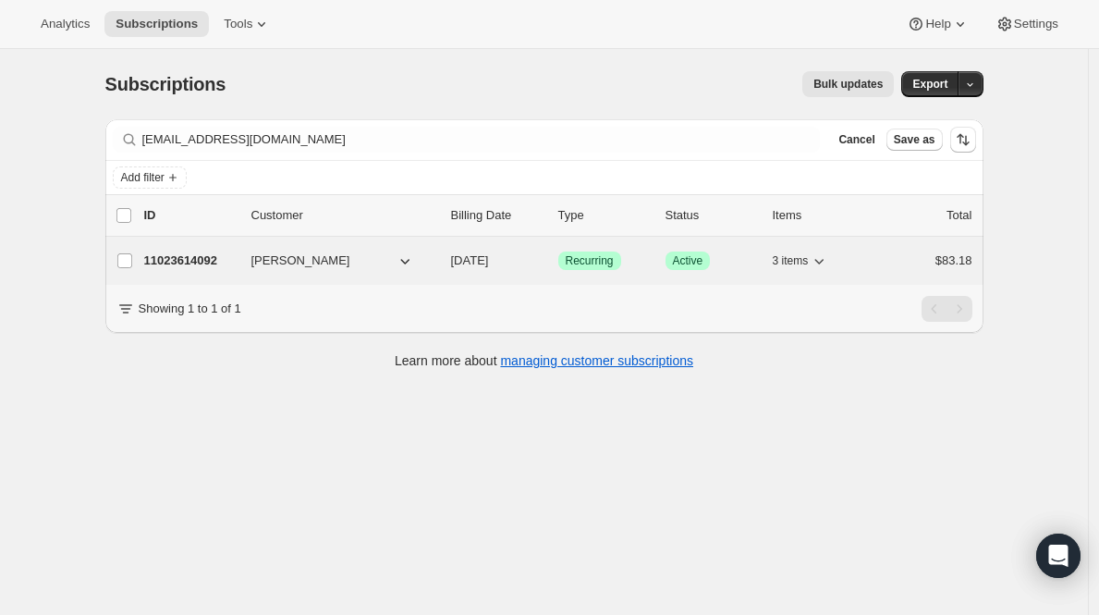
click at [166, 263] on p "11023614092" at bounding box center [190, 261] width 92 height 18
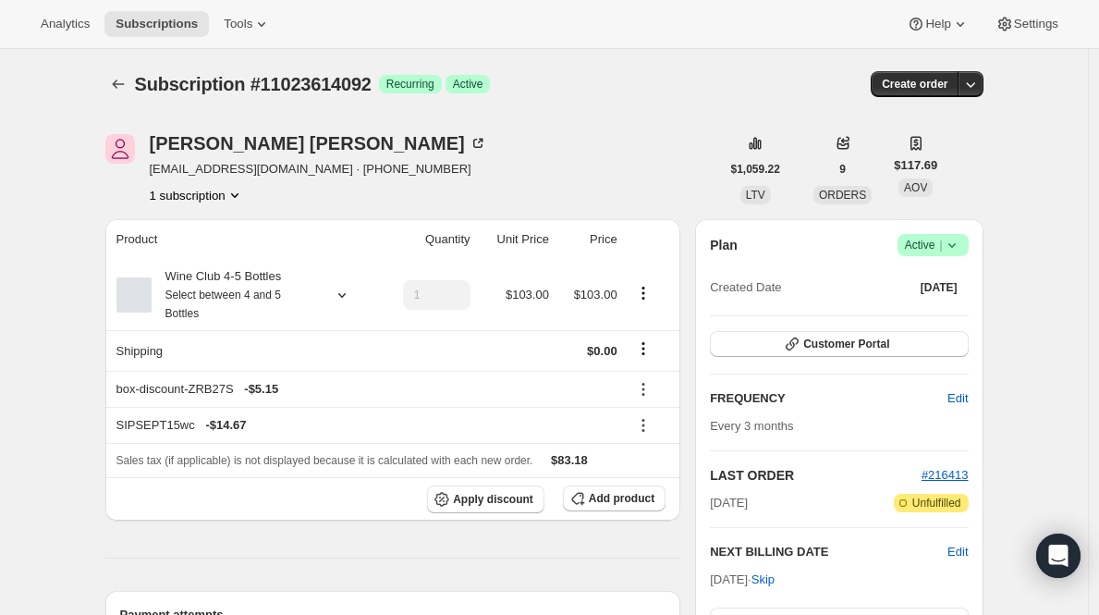
click at [920, 245] on span "Active |" at bounding box center [933, 245] width 56 height 18
click at [887, 322] on button "Cancel subscription" at bounding box center [933, 313] width 116 height 30
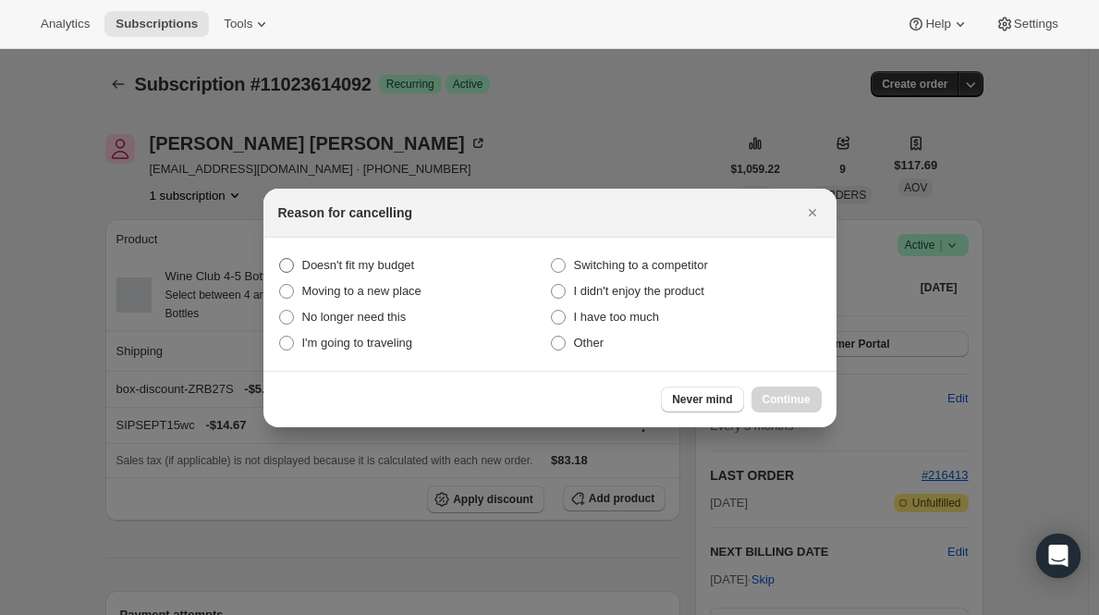
click at [372, 270] on span "Doesn't fit my budget" at bounding box center [358, 265] width 113 height 14
click at [280, 259] on budget "Doesn't fit my budget" at bounding box center [279, 258] width 1 height 1
radio budget "true"
click at [602, 339] on span "Other" at bounding box center [589, 343] width 31 height 14
click at [552, 337] on input "Other" at bounding box center [551, 336] width 1 height 1
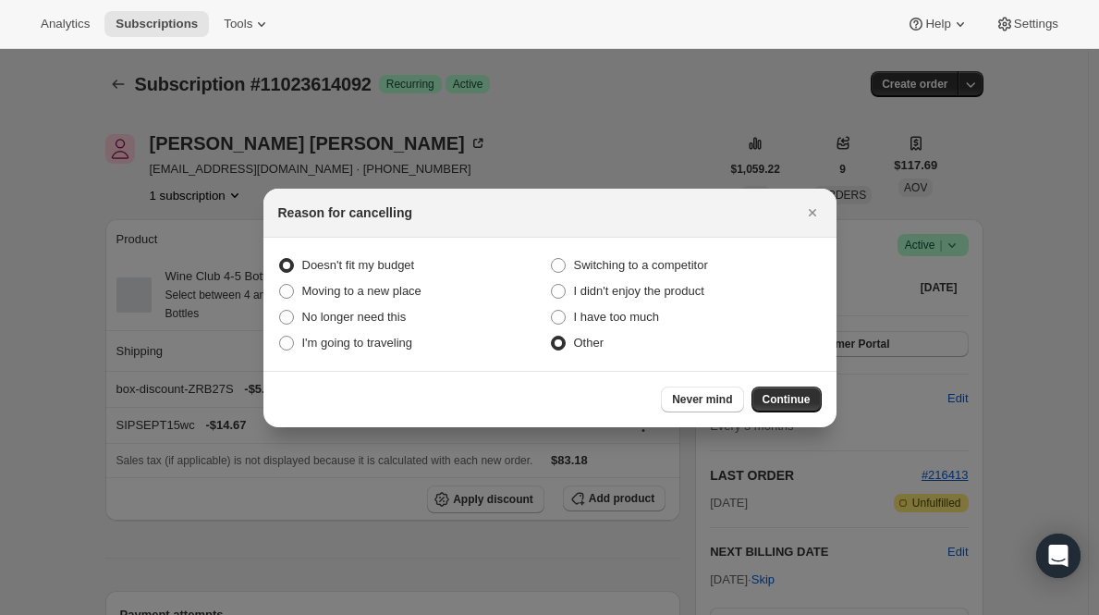
radio input "true"
radio budget "false"
click at [769, 383] on div "Never mind Continue" at bounding box center [550, 399] width 573 height 56
click at [769, 389] on button "Continue" at bounding box center [787, 400] width 70 height 26
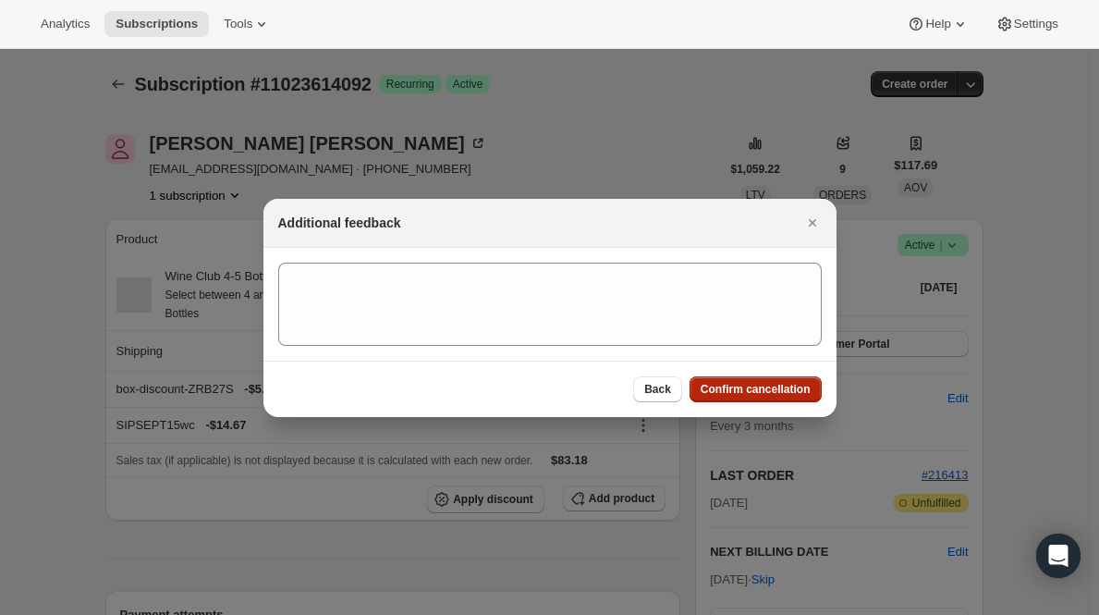
click at [769, 389] on span "Confirm cancellation" at bounding box center [756, 389] width 110 height 15
